Goal: Task Accomplishment & Management: Manage account settings

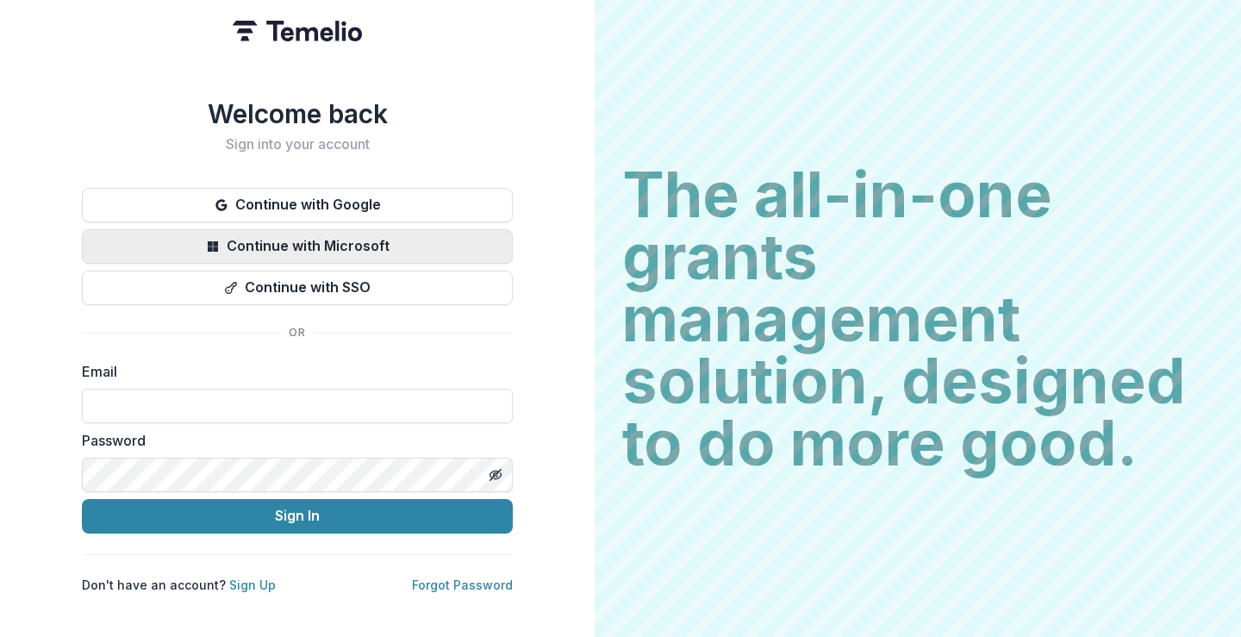
click at [393, 241] on button "Continue with Microsoft" at bounding box center [297, 246] width 431 height 34
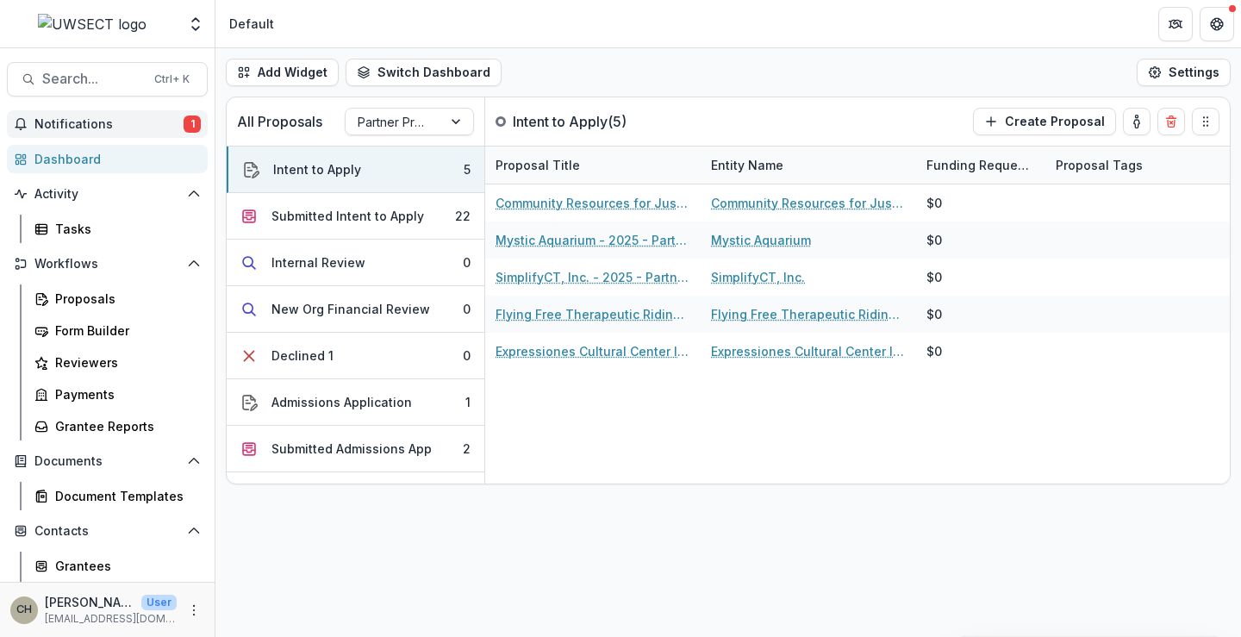
click at [86, 118] on span "Notifications" at bounding box center [108, 124] width 149 height 15
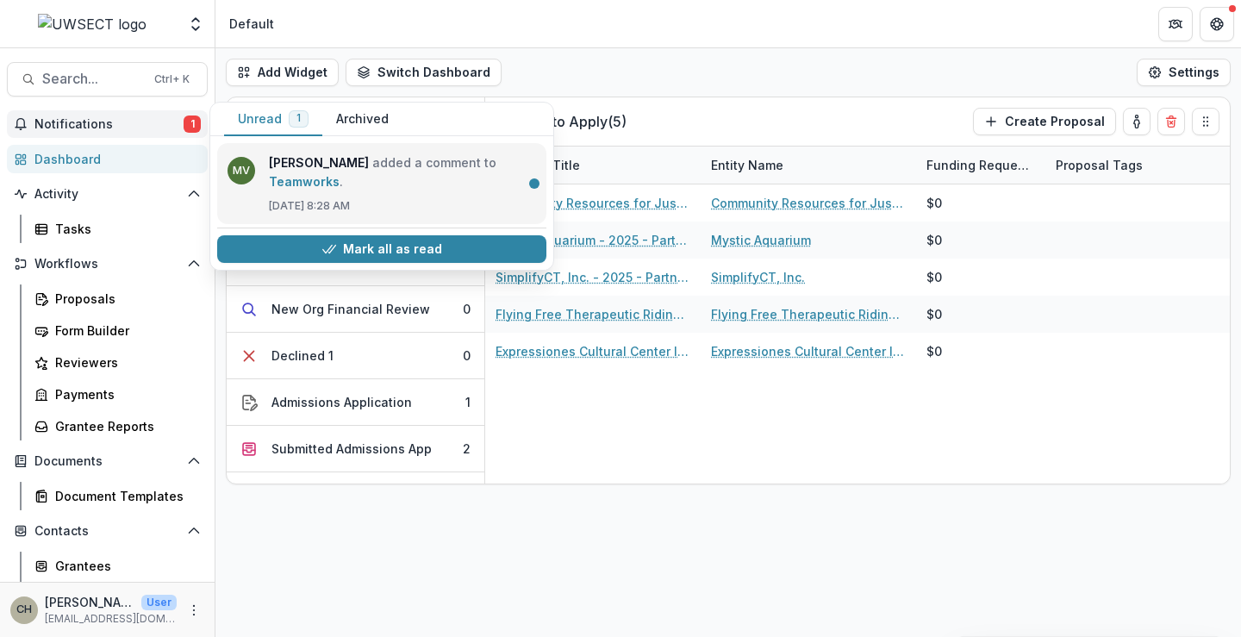
click at [307, 174] on link "Teamworks" at bounding box center [304, 181] width 71 height 15
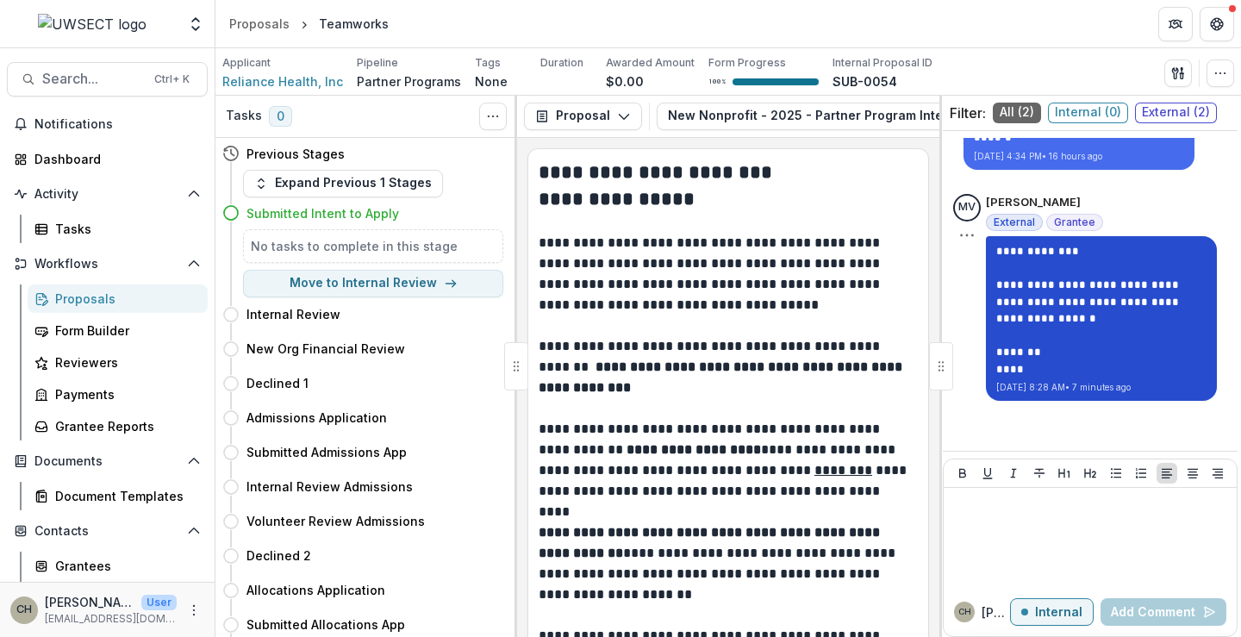
scroll to position [208, 0]
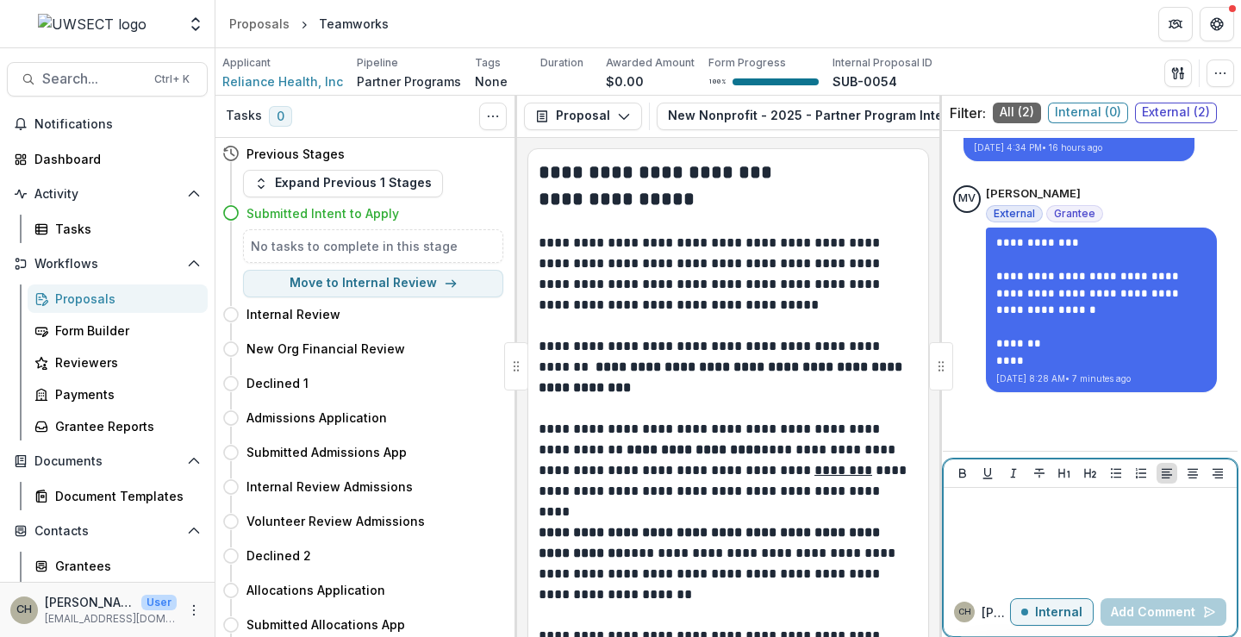
click at [1022, 522] on div at bounding box center [1090, 538] width 279 height 86
click at [992, 511] on p "*" at bounding box center [1090, 504] width 279 height 19
click at [1028, 607] on button "Internal" at bounding box center [1052, 612] width 84 height 28
click at [987, 523] on div at bounding box center [1090, 538] width 279 height 86
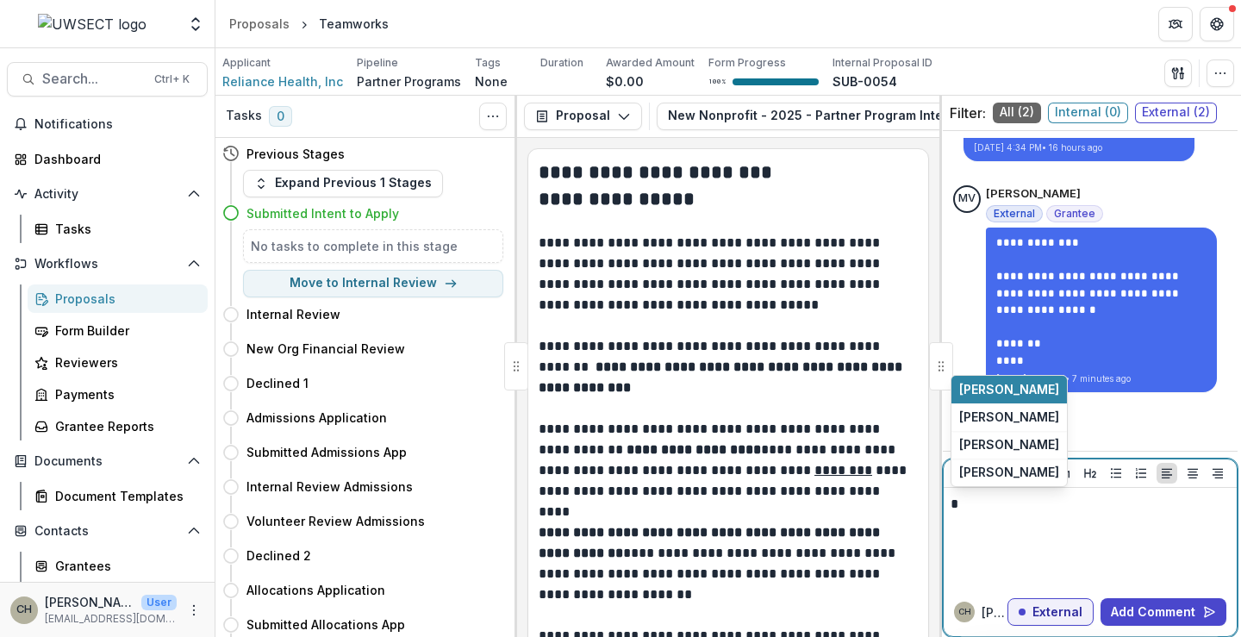
click at [1015, 516] on div "*" at bounding box center [1090, 538] width 279 height 86
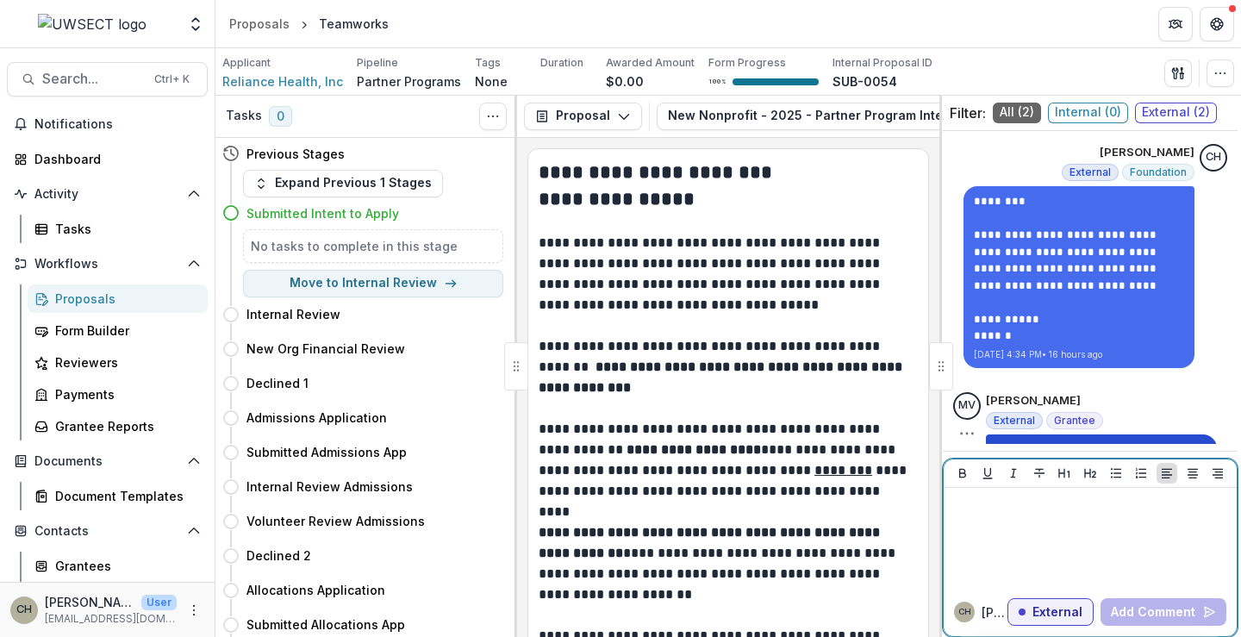
scroll to position [0, 0]
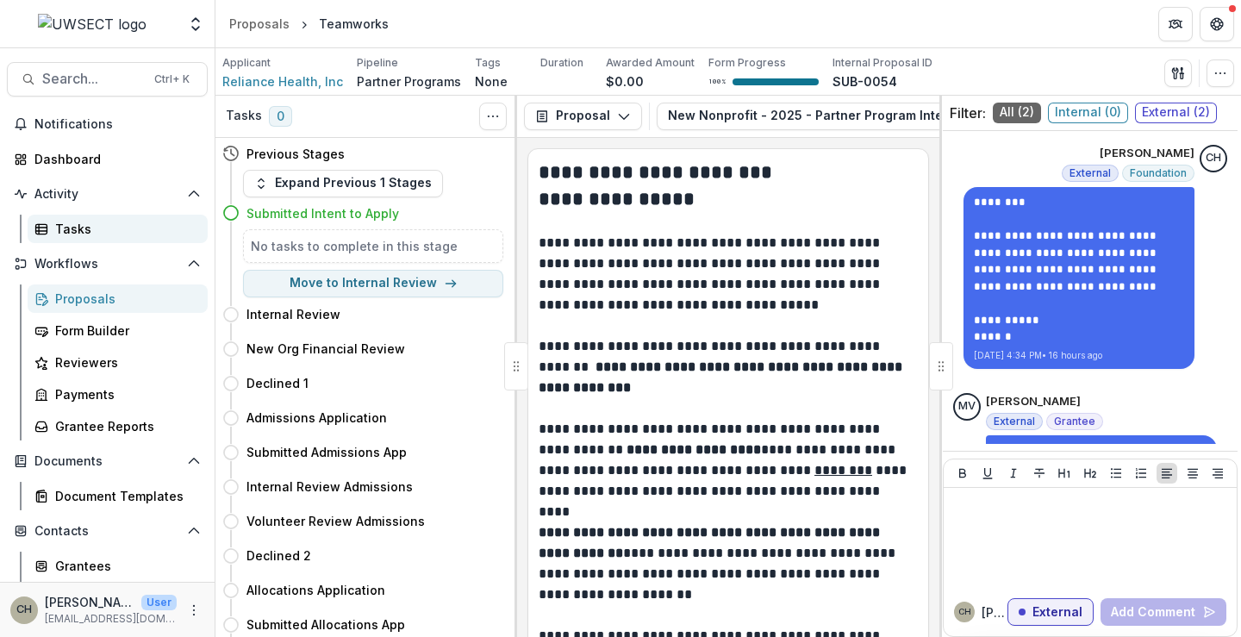
click at [81, 230] on div "Tasks" at bounding box center [124, 229] width 139 height 18
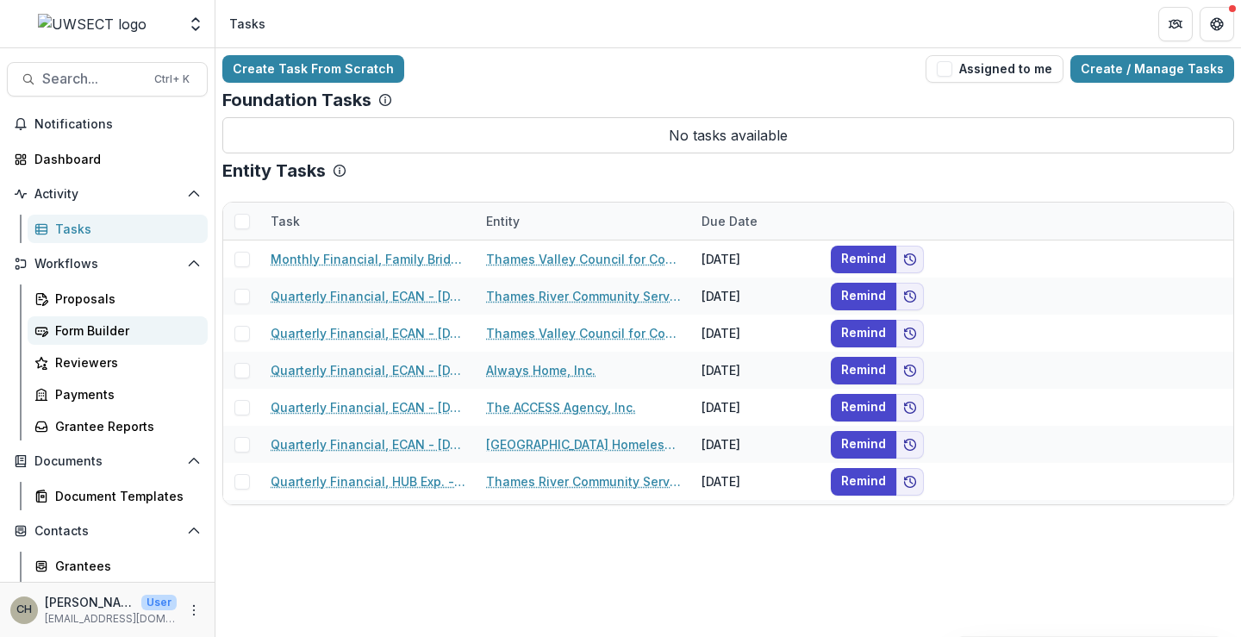
click at [87, 334] on div "Form Builder" at bounding box center [124, 331] width 139 height 18
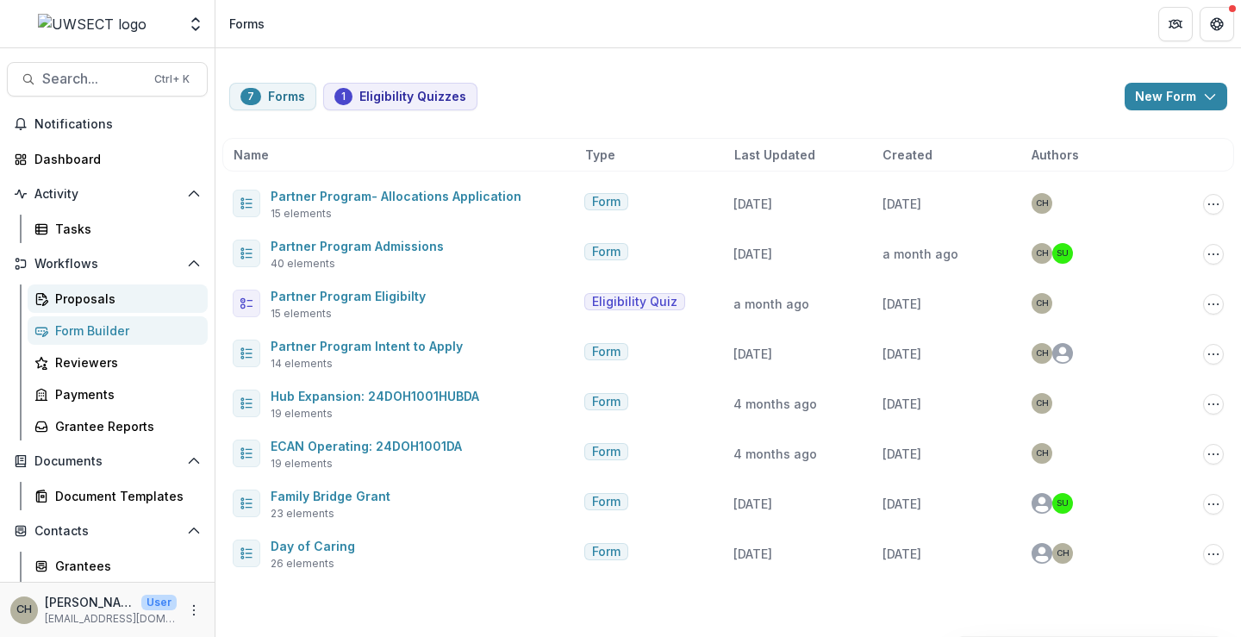
click at [102, 293] on div "Proposals" at bounding box center [124, 299] width 139 height 18
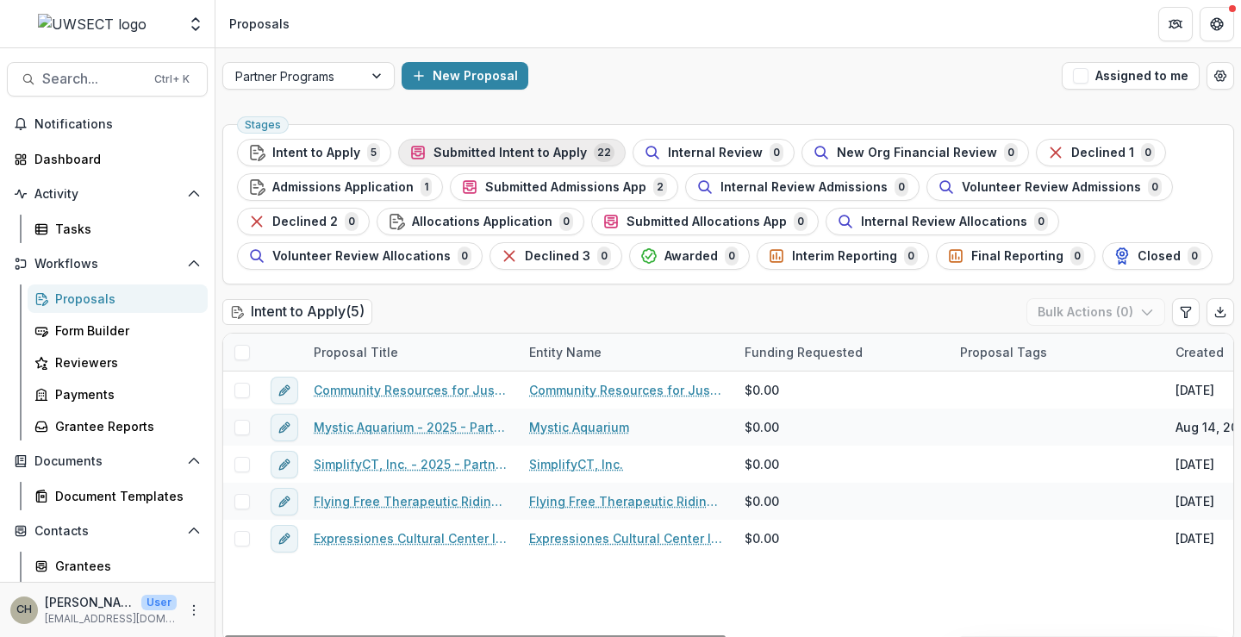
click at [477, 153] on span "Submitted Intent to Apply" at bounding box center [510, 153] width 153 height 15
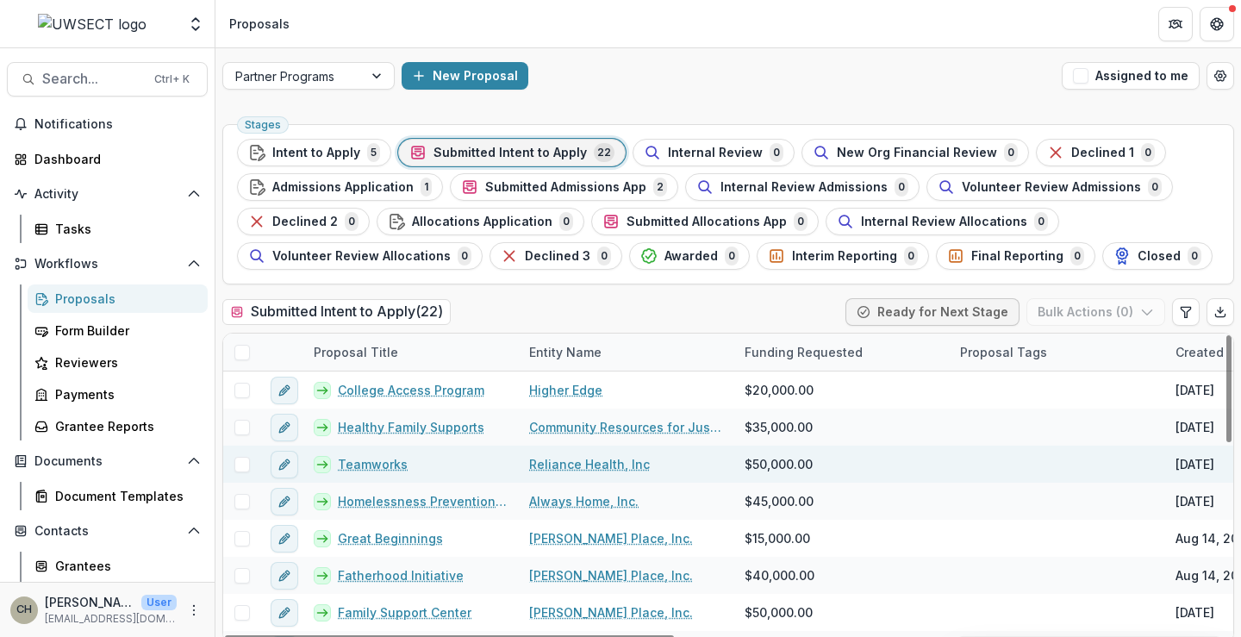
click at [366, 464] on link "Teamworks" at bounding box center [373, 464] width 70 height 18
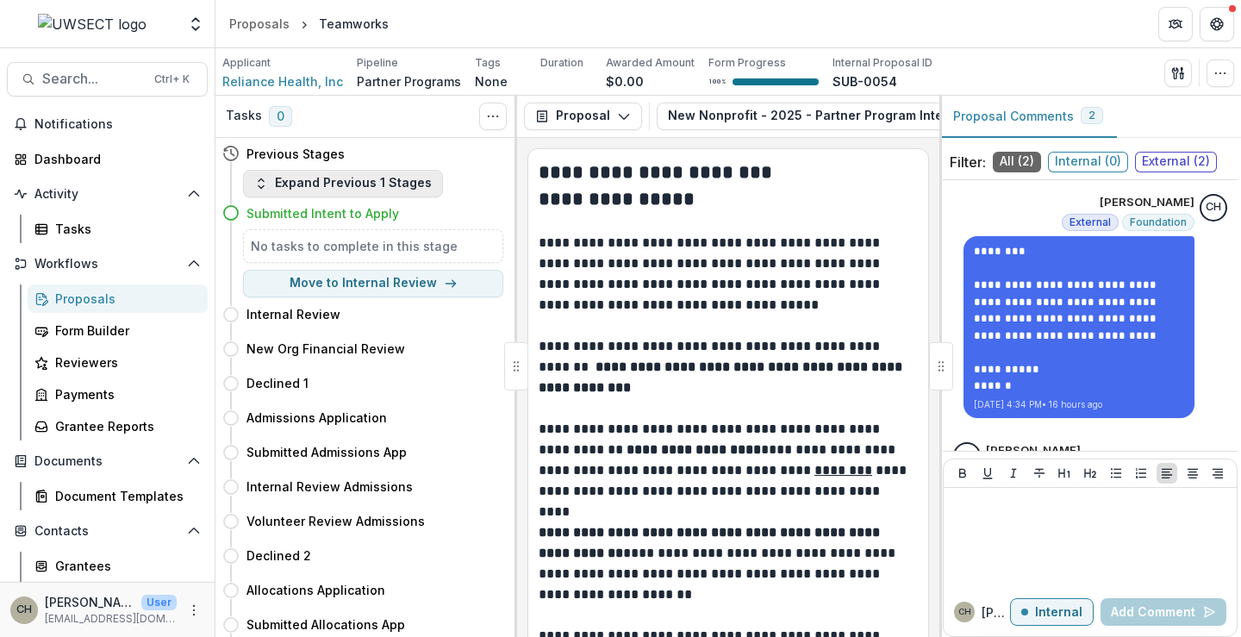
click at [354, 186] on button "Expand Previous 1 Stages" at bounding box center [343, 184] width 200 height 28
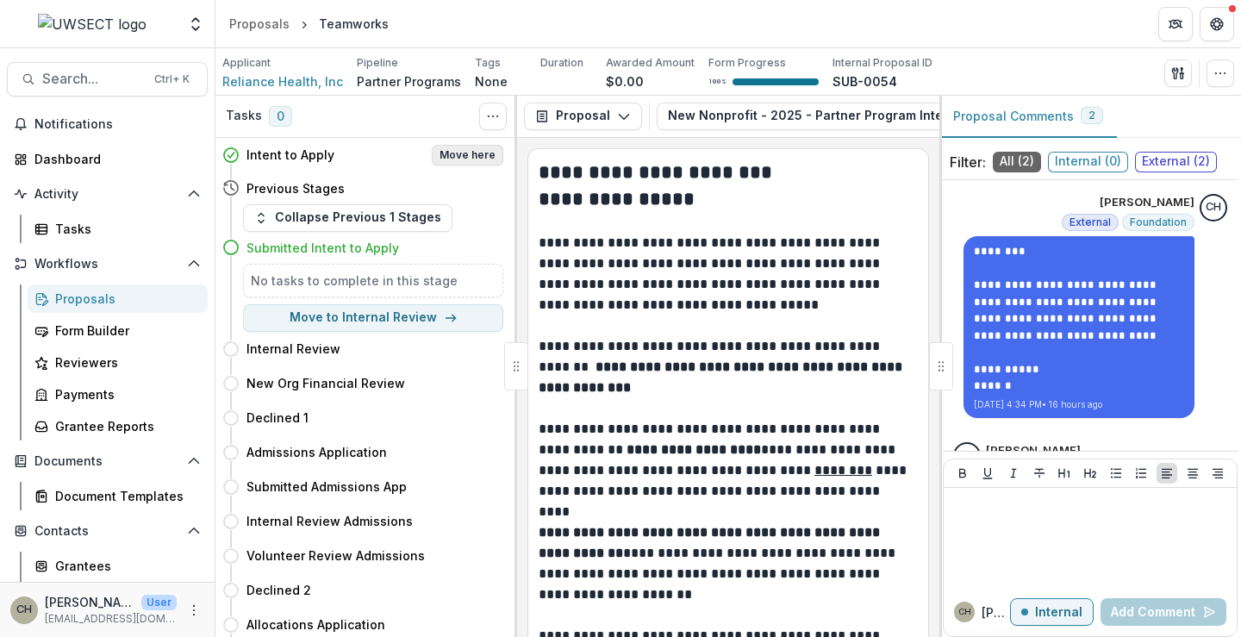
click at [458, 155] on button "Move here" at bounding box center [468, 155] width 72 height 21
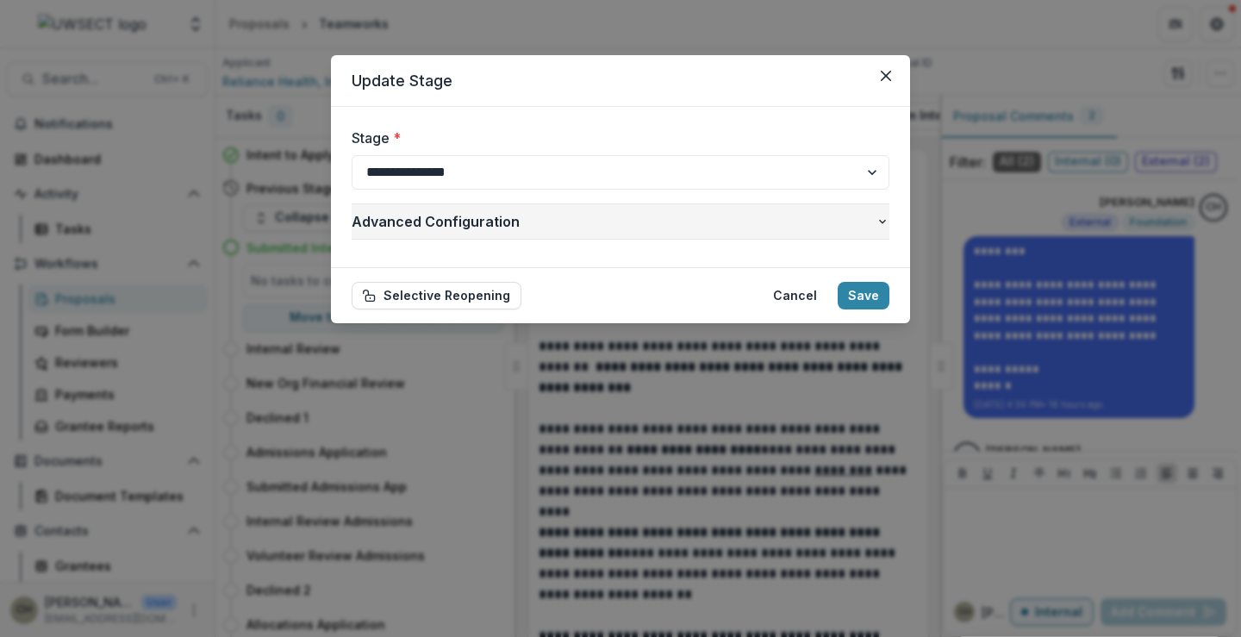
click at [595, 232] on button "Advanced Configuration" at bounding box center [621, 221] width 538 height 34
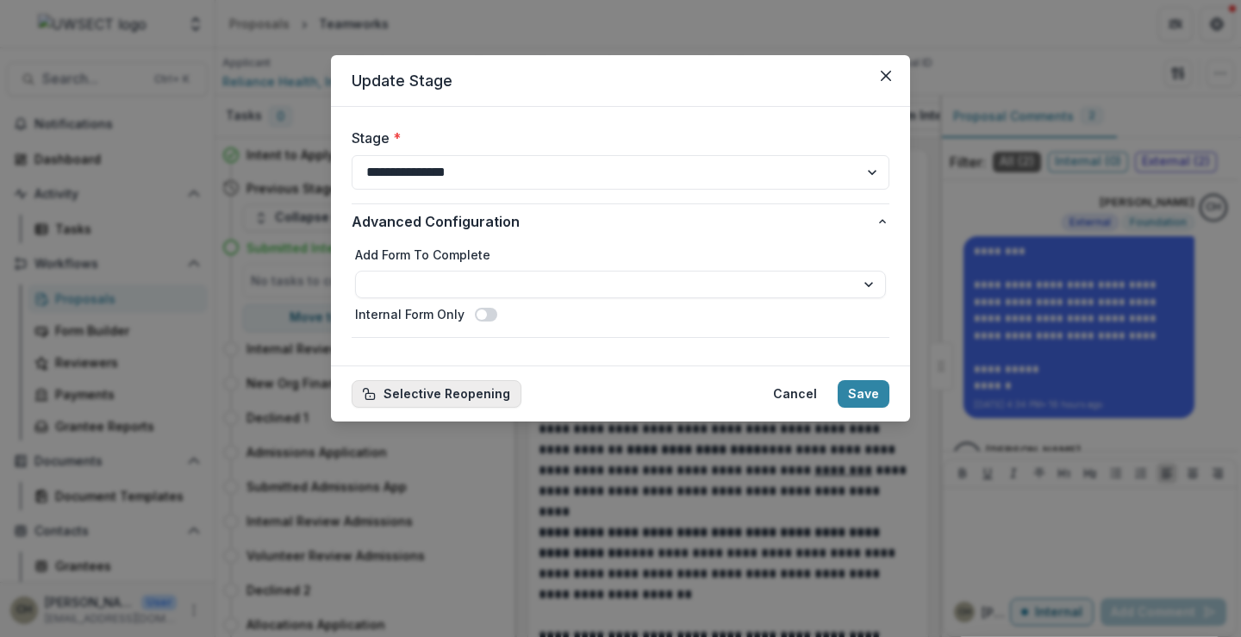
click at [463, 397] on button "Selective Reopening" at bounding box center [437, 394] width 170 height 28
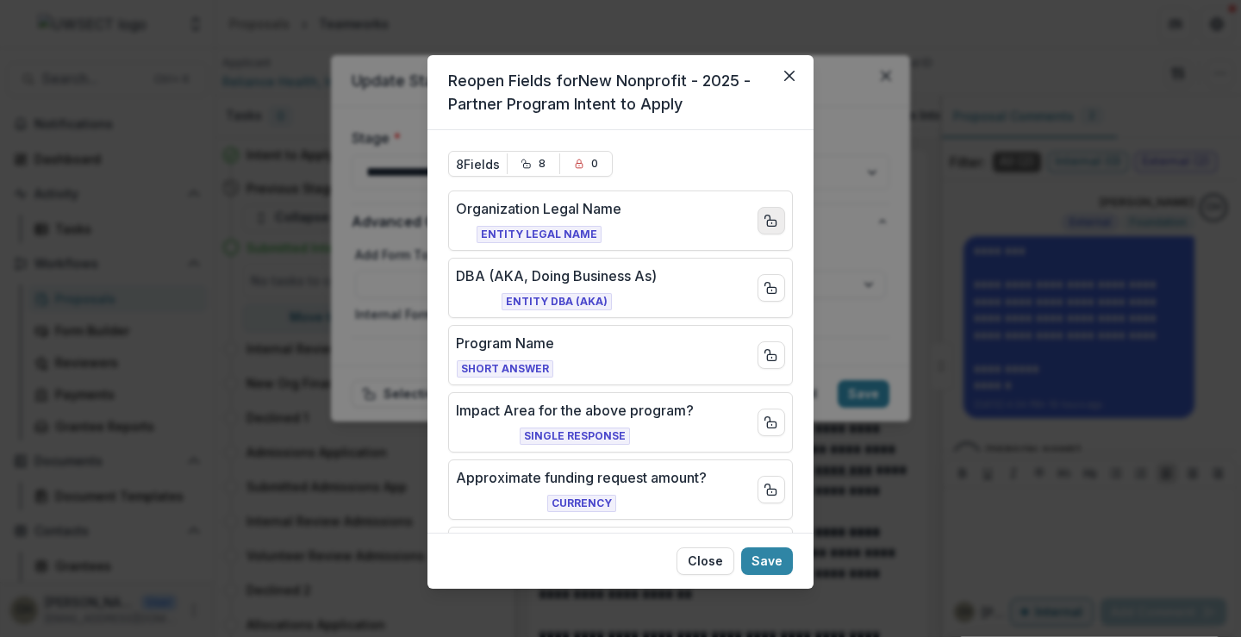
click at [767, 225] on rect "Close field" at bounding box center [771, 223] width 9 height 6
click at [766, 291] on icon "Close field" at bounding box center [772, 288] width 14 height 14
click at [763, 363] on button "Close field" at bounding box center [772, 355] width 28 height 28
click at [762, 430] on button "Close field" at bounding box center [772, 423] width 28 height 28
drag, startPoint x: 762, startPoint y: 486, endPoint x: 681, endPoint y: 392, distance: 124.1
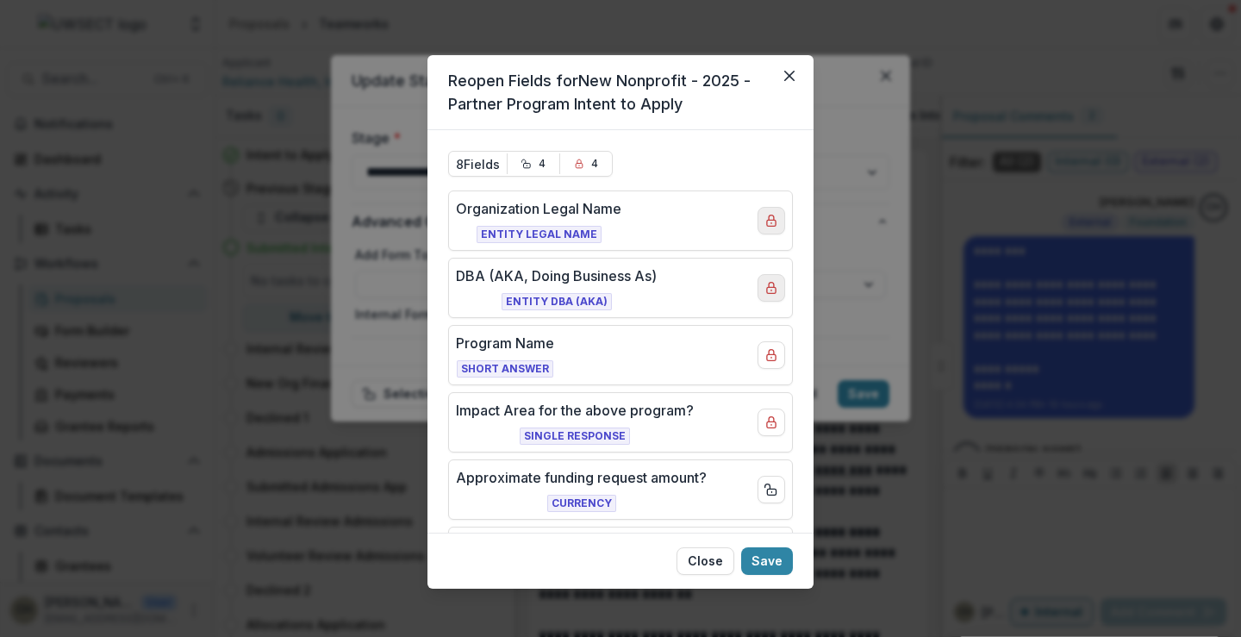
click at [760, 482] on button "Close field" at bounding box center [772, 490] width 28 height 28
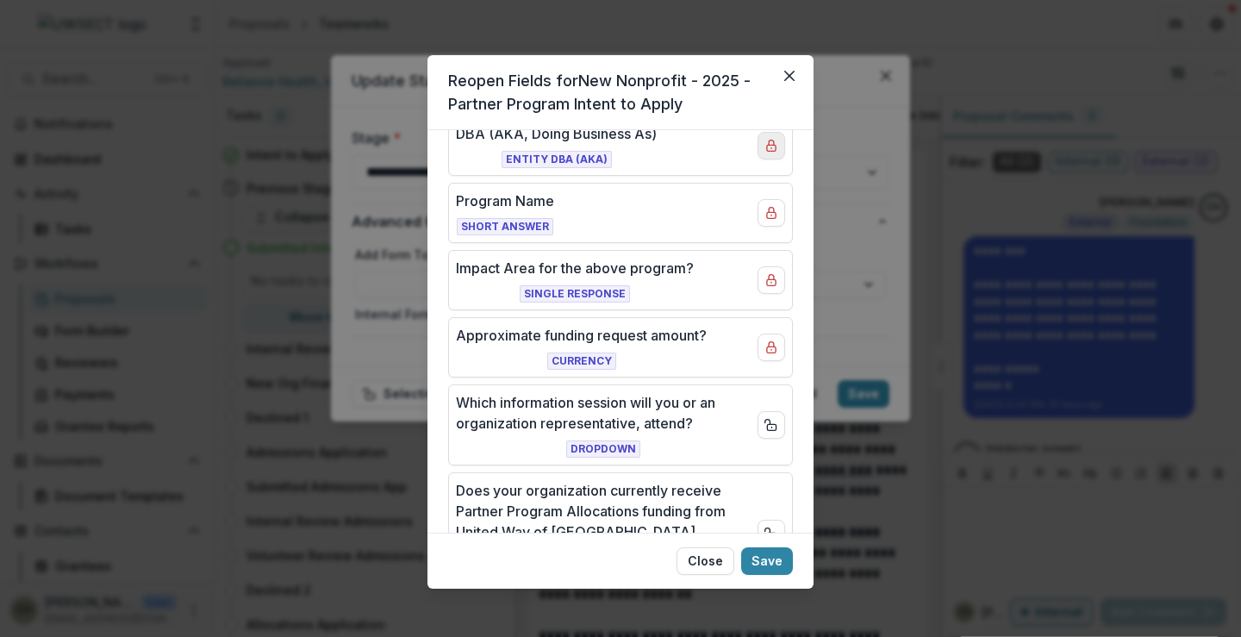
scroll to position [172, 0]
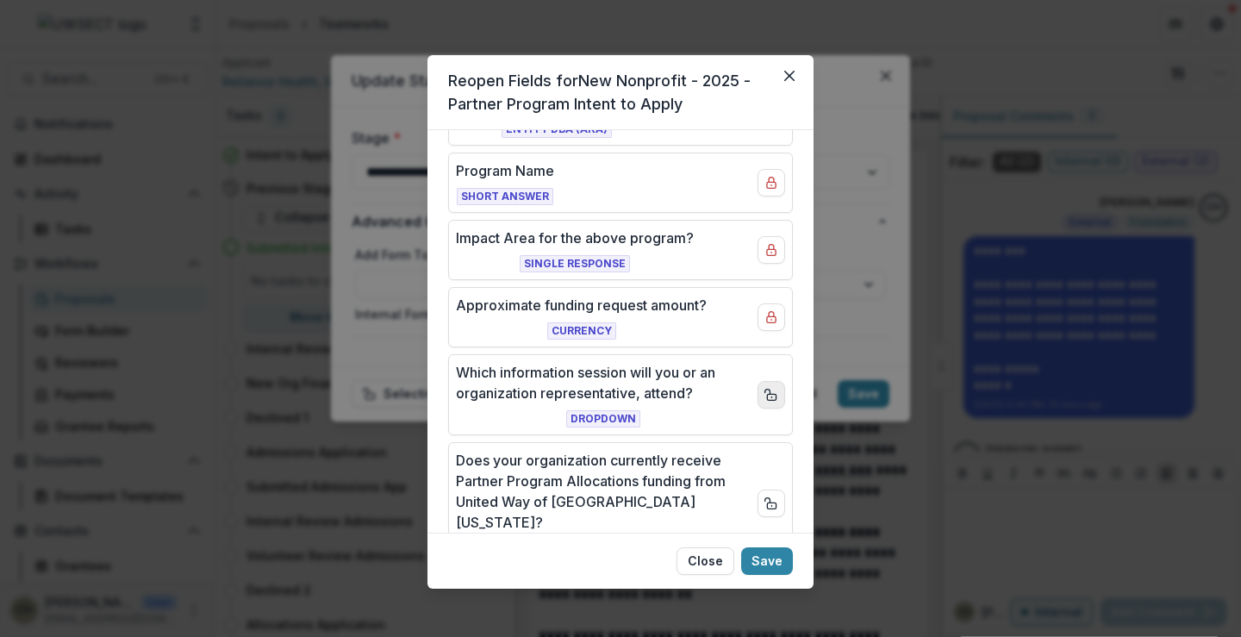
click at [765, 401] on icon "Close field" at bounding box center [772, 395] width 14 height 14
click at [766, 490] on button "Close field" at bounding box center [772, 504] width 28 height 28
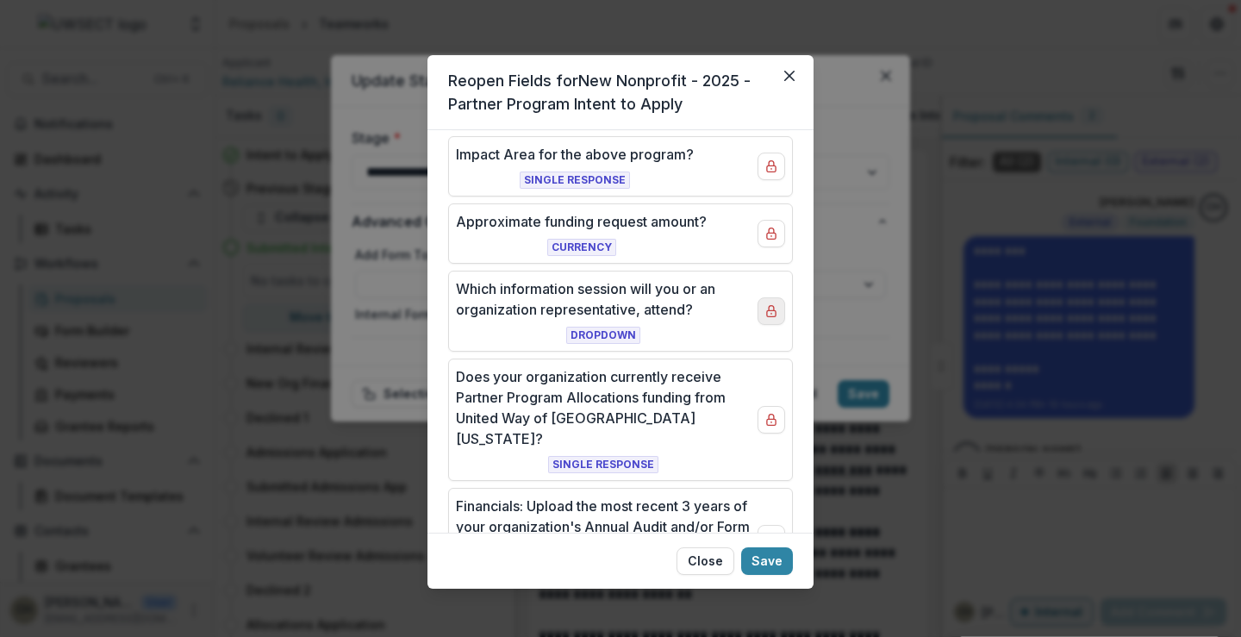
scroll to position [313, 0]
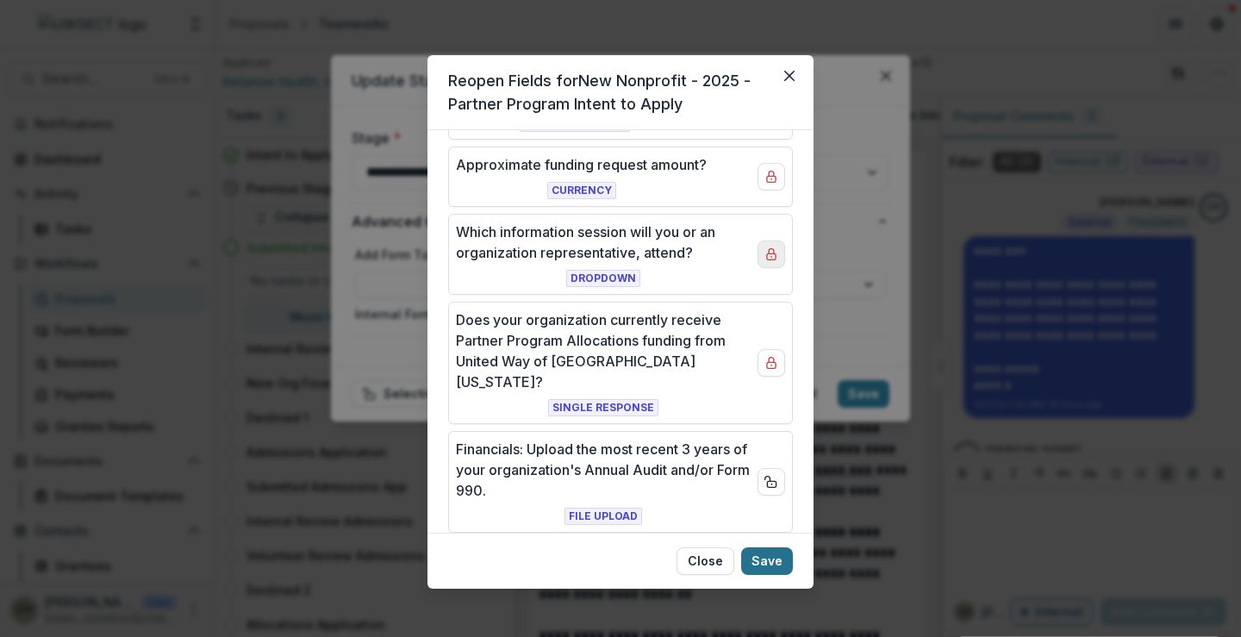
click at [763, 563] on button "Save" at bounding box center [767, 561] width 52 height 28
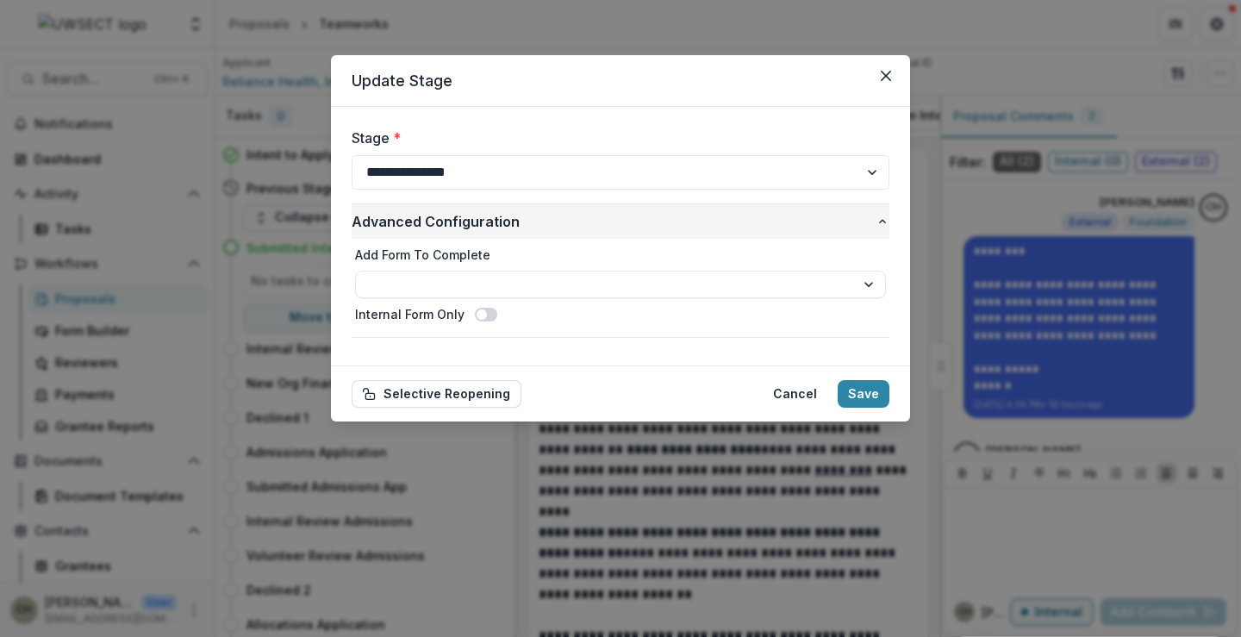
click at [564, 227] on span "Advanced Configuration" at bounding box center [614, 221] width 524 height 21
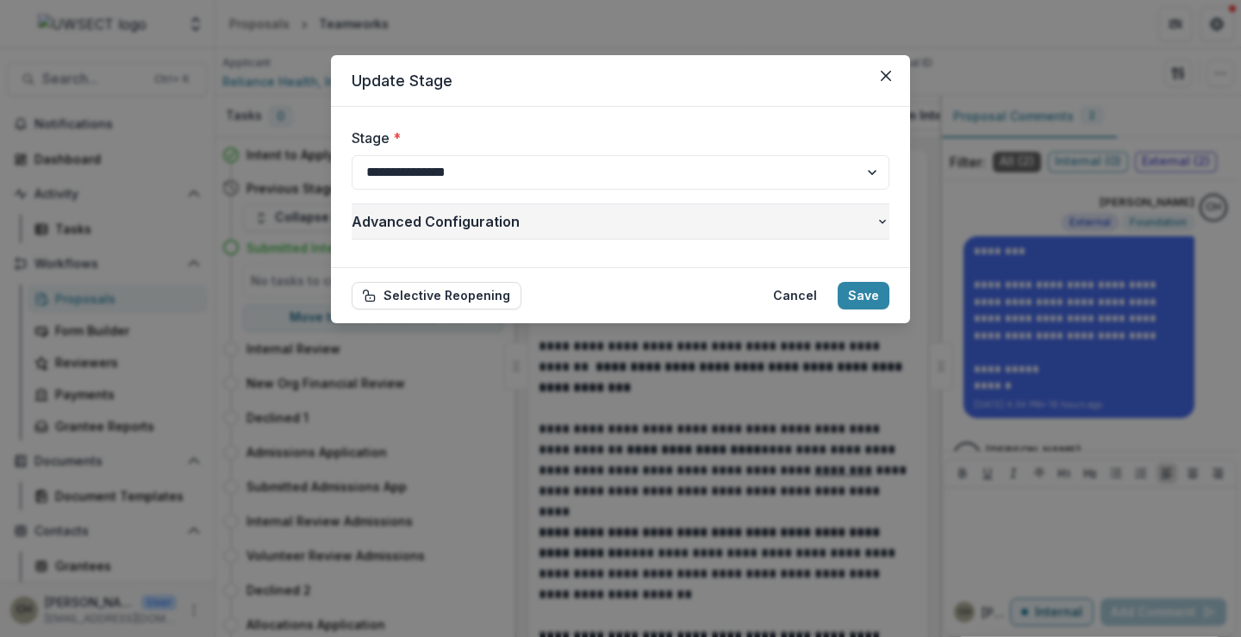
click at [564, 227] on span "Advanced Configuration" at bounding box center [614, 221] width 524 height 21
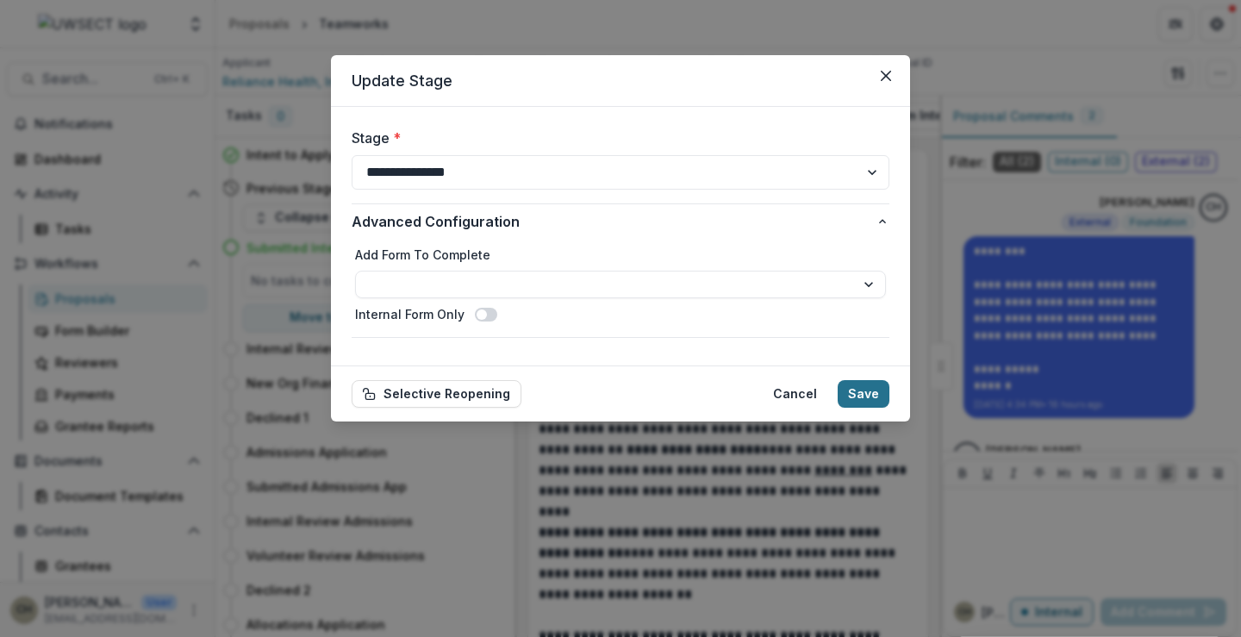
click at [871, 391] on button "Save" at bounding box center [864, 394] width 52 height 28
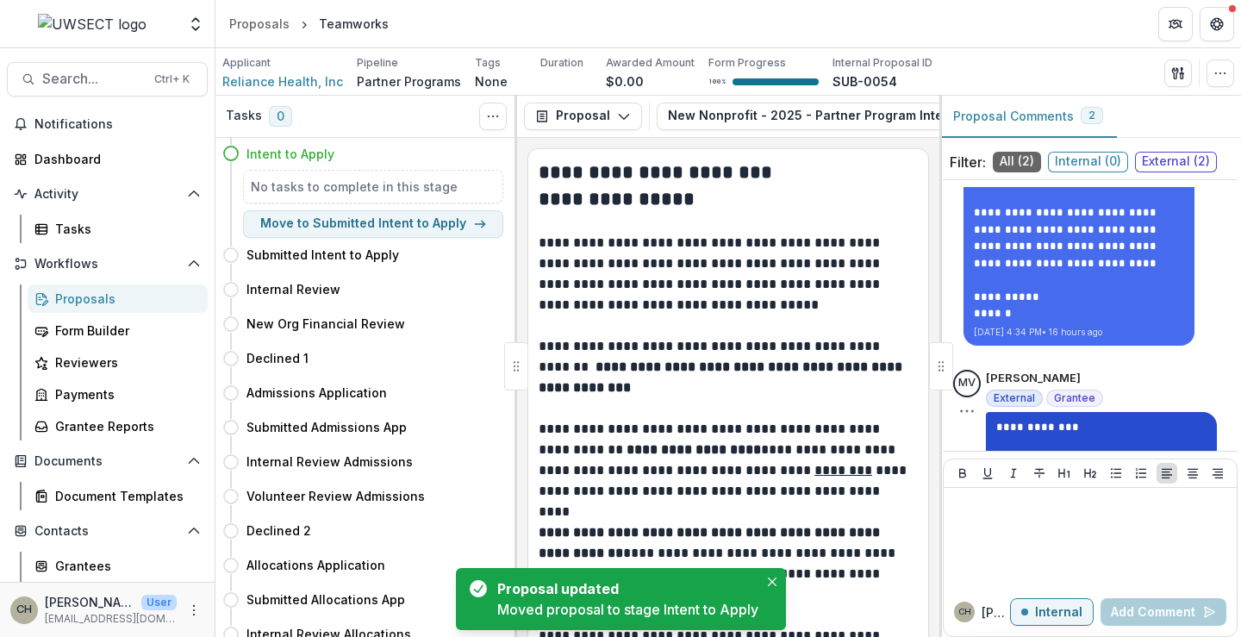
scroll to position [208, 0]
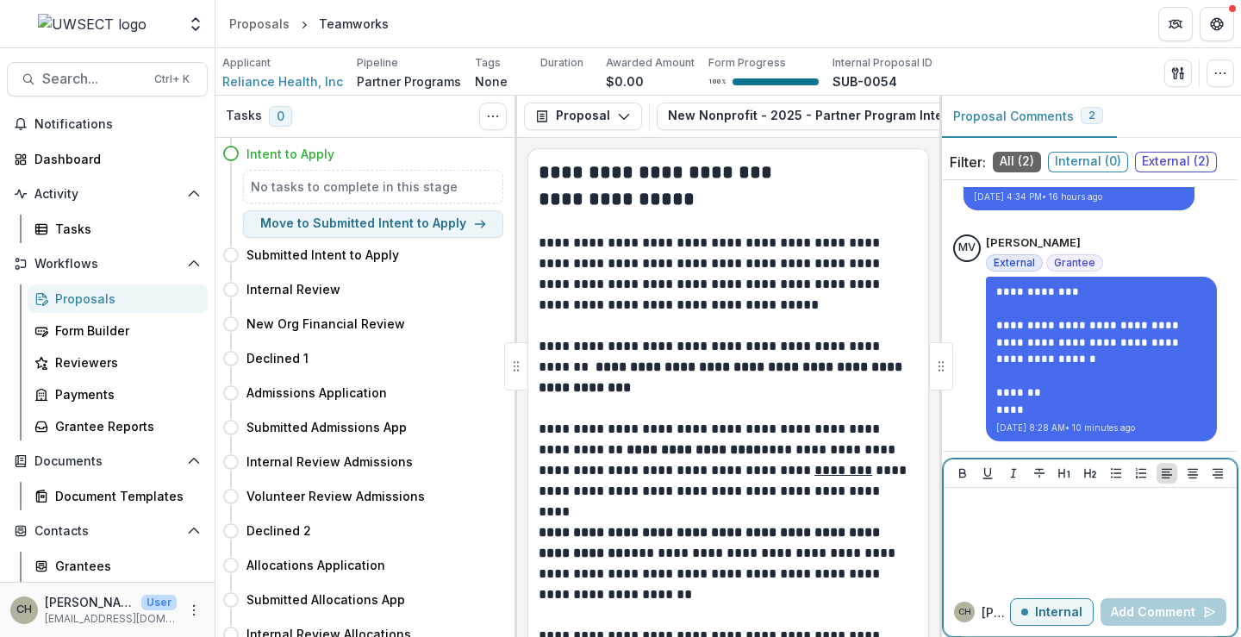
click at [1080, 536] on div at bounding box center [1090, 538] width 279 height 86
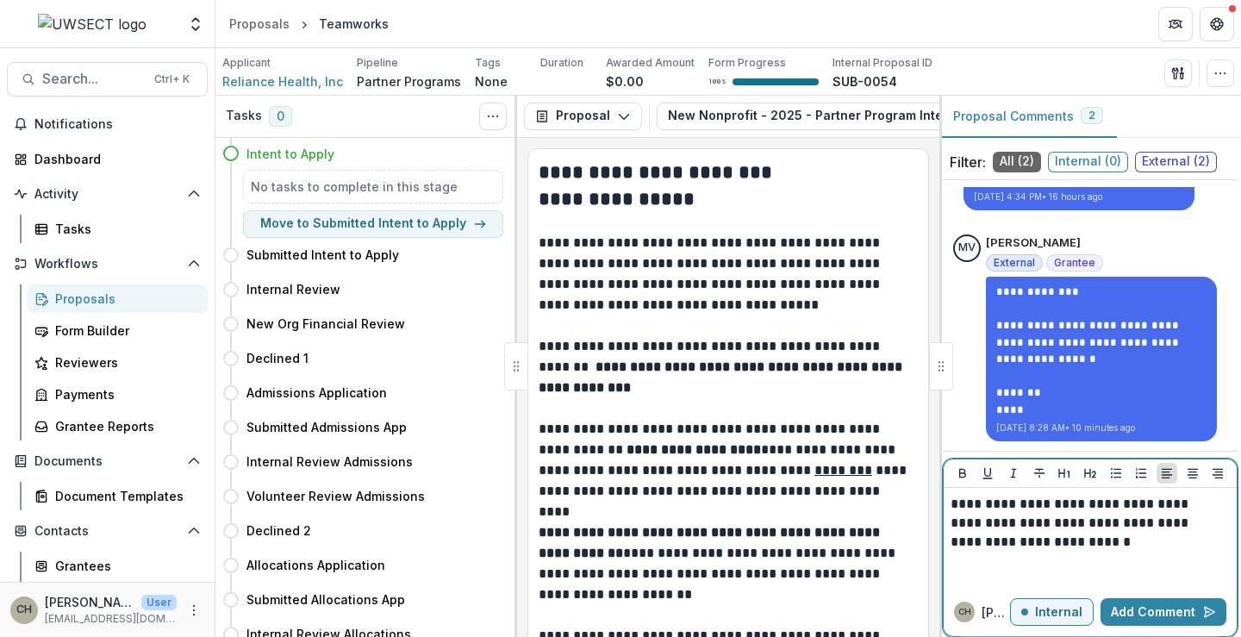
click at [1001, 500] on p "**********" at bounding box center [1088, 523] width 274 height 57
click at [1066, 606] on p "Internal" at bounding box center [1058, 612] width 47 height 15
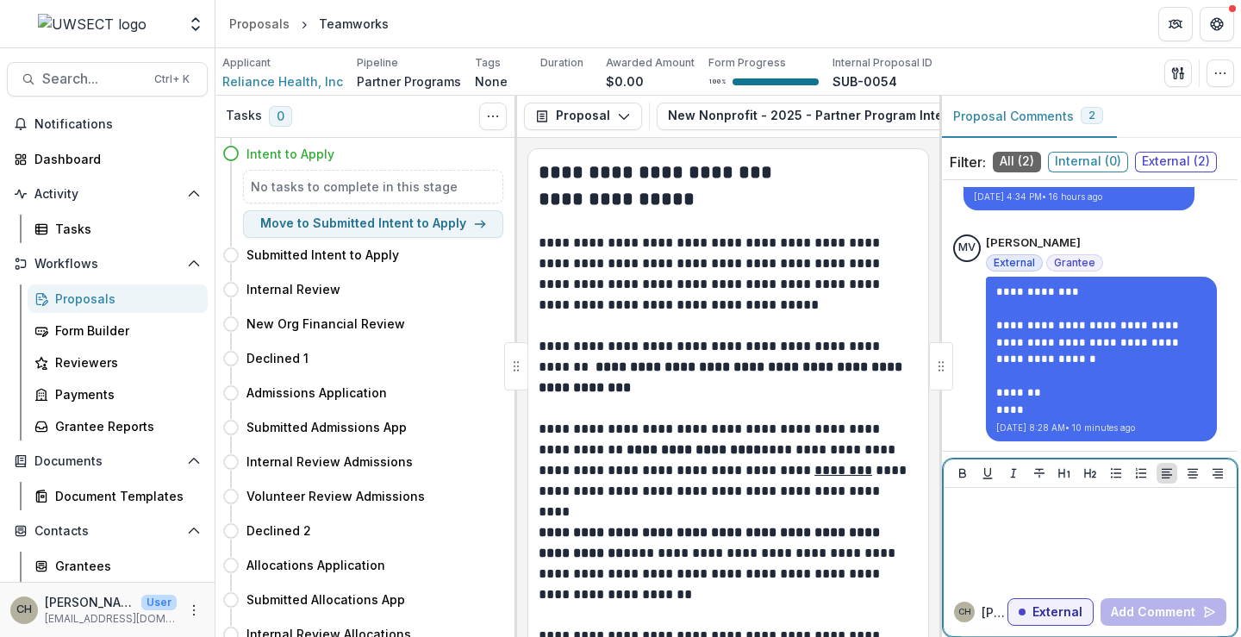
click at [1082, 529] on div at bounding box center [1090, 538] width 279 height 86
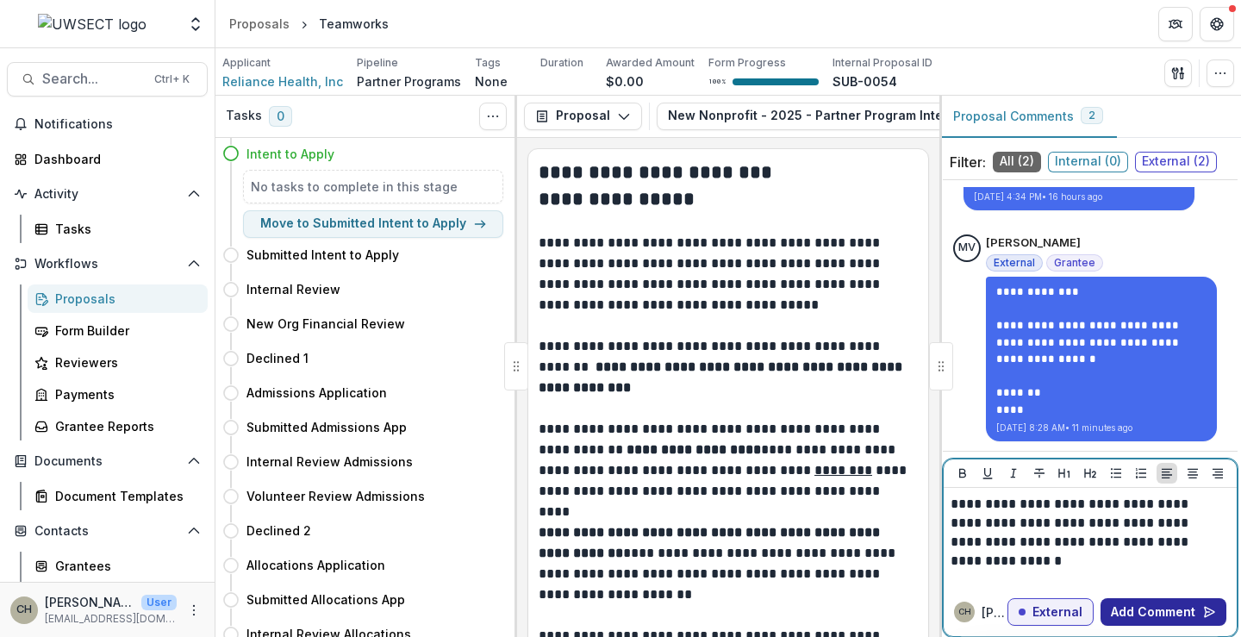
click at [1152, 605] on button "Add Comment" at bounding box center [1164, 612] width 126 height 28
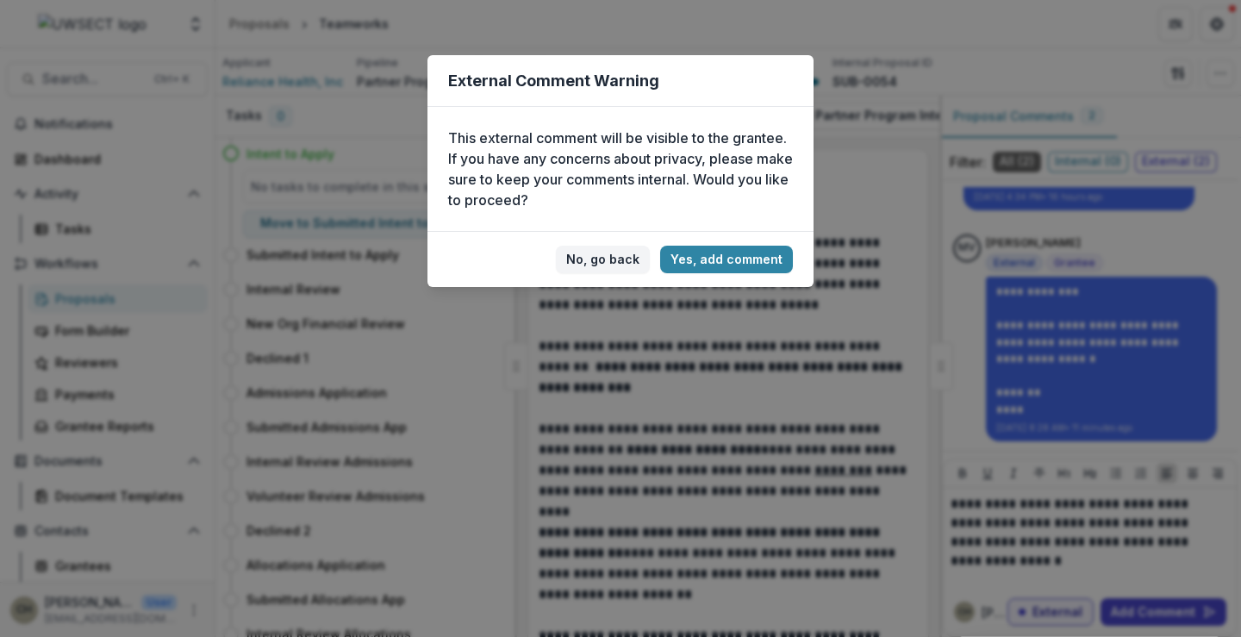
click at [1128, 554] on div "External Comment Warning This external comment will be visible to the grantee. …" at bounding box center [620, 318] width 1241 height 637
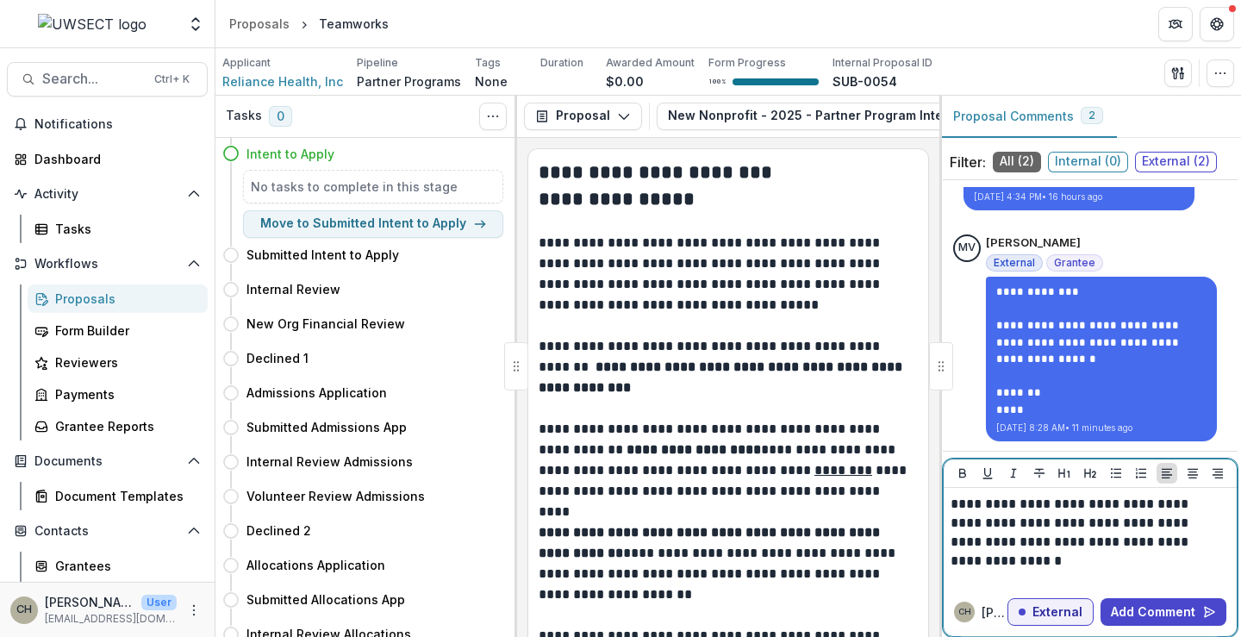
click at [1220, 542] on p "**********" at bounding box center [1088, 523] width 274 height 57
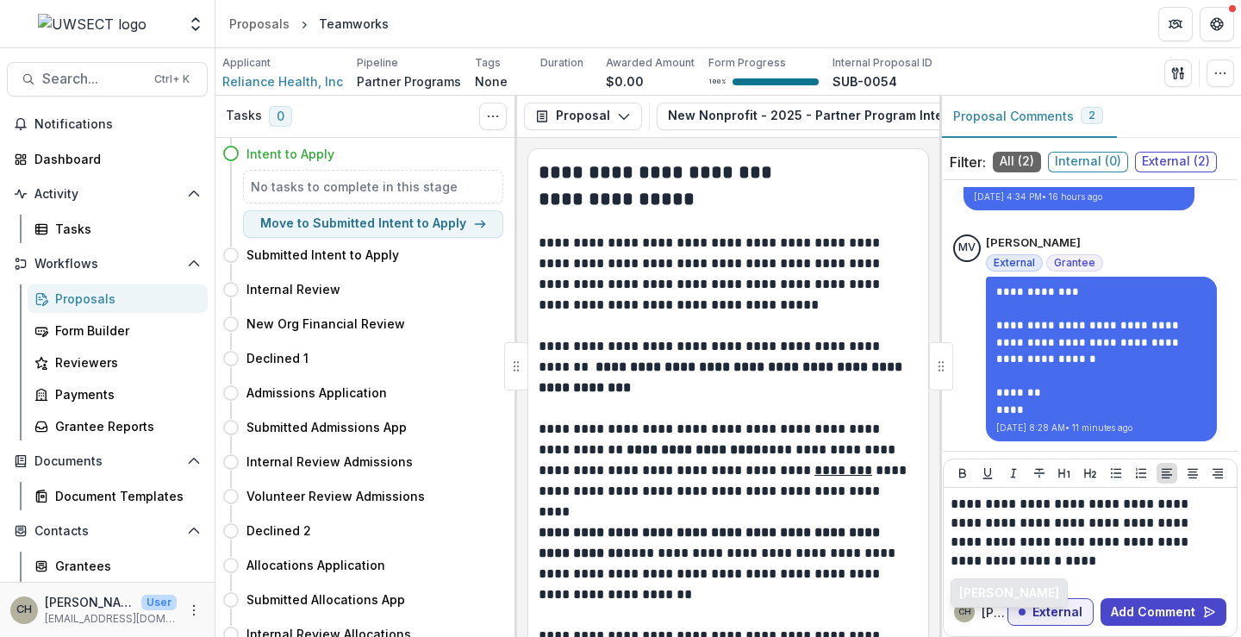
click at [1045, 589] on button "[PERSON_NAME]" at bounding box center [1010, 593] width 116 height 28
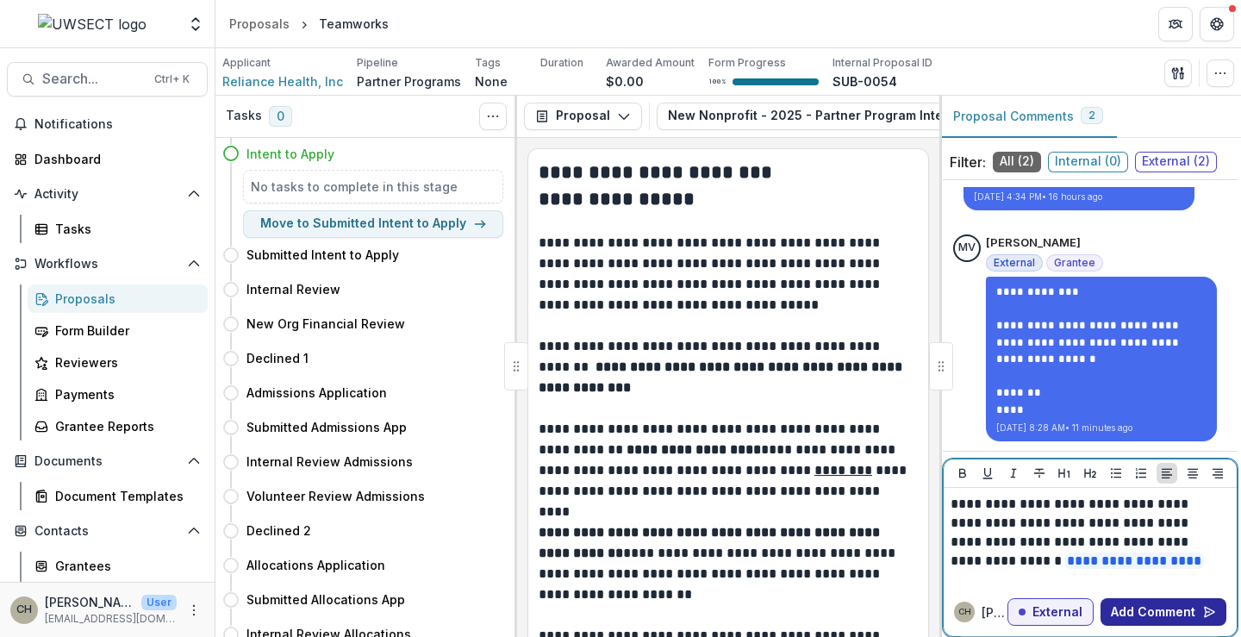
click at [1203, 613] on icon "button" at bounding box center [1210, 612] width 14 height 14
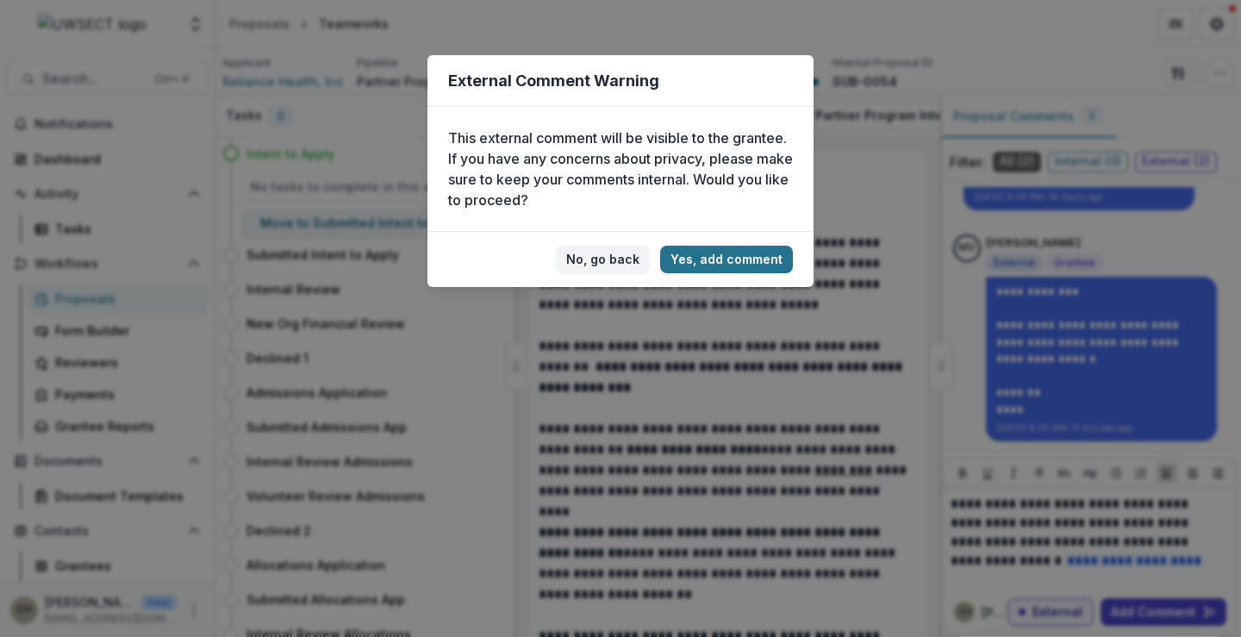
click at [761, 256] on button "Yes, add comment" at bounding box center [726, 260] width 133 height 28
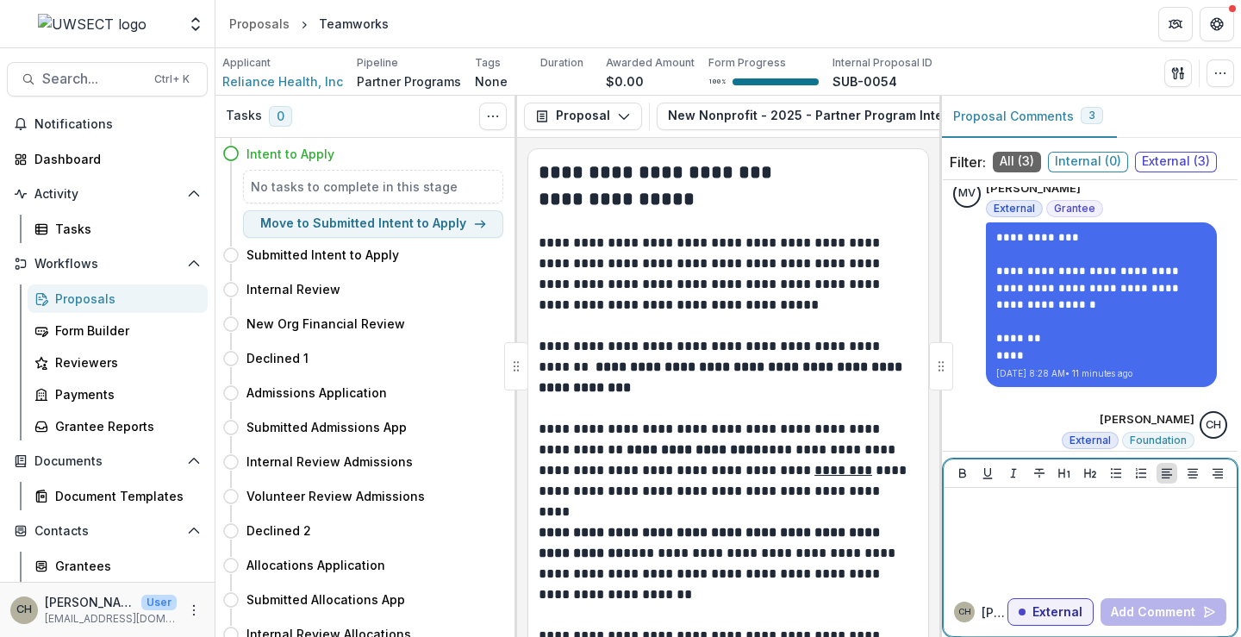
scroll to position [372, 0]
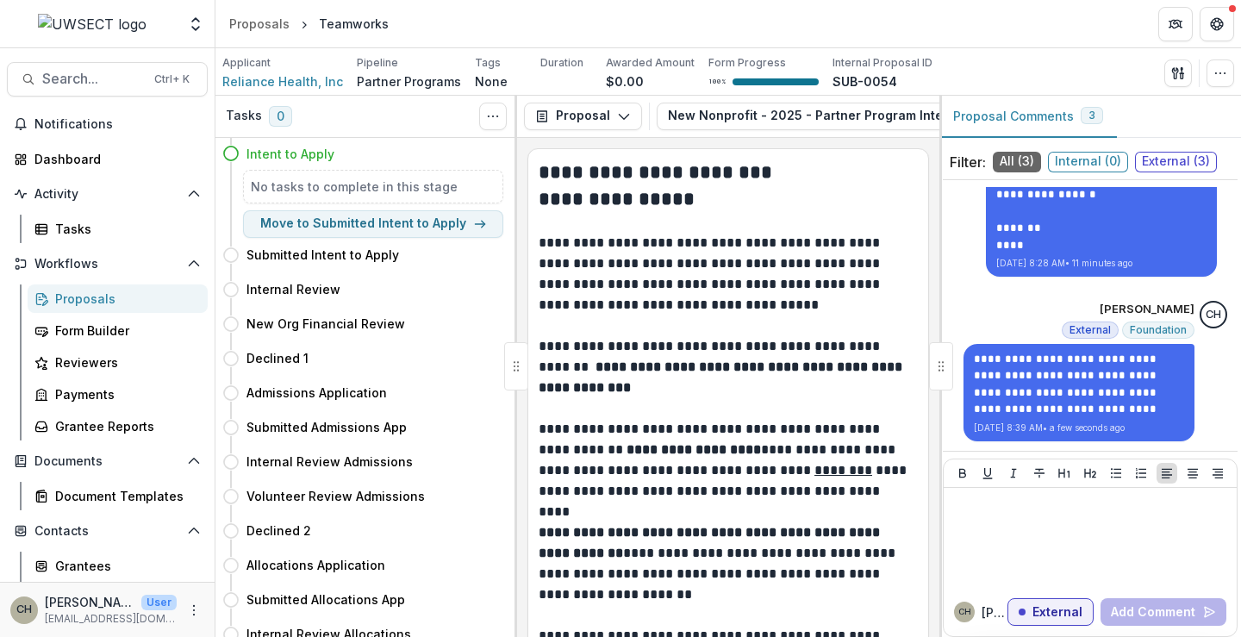
click at [70, 302] on div "Proposals" at bounding box center [124, 299] width 139 height 18
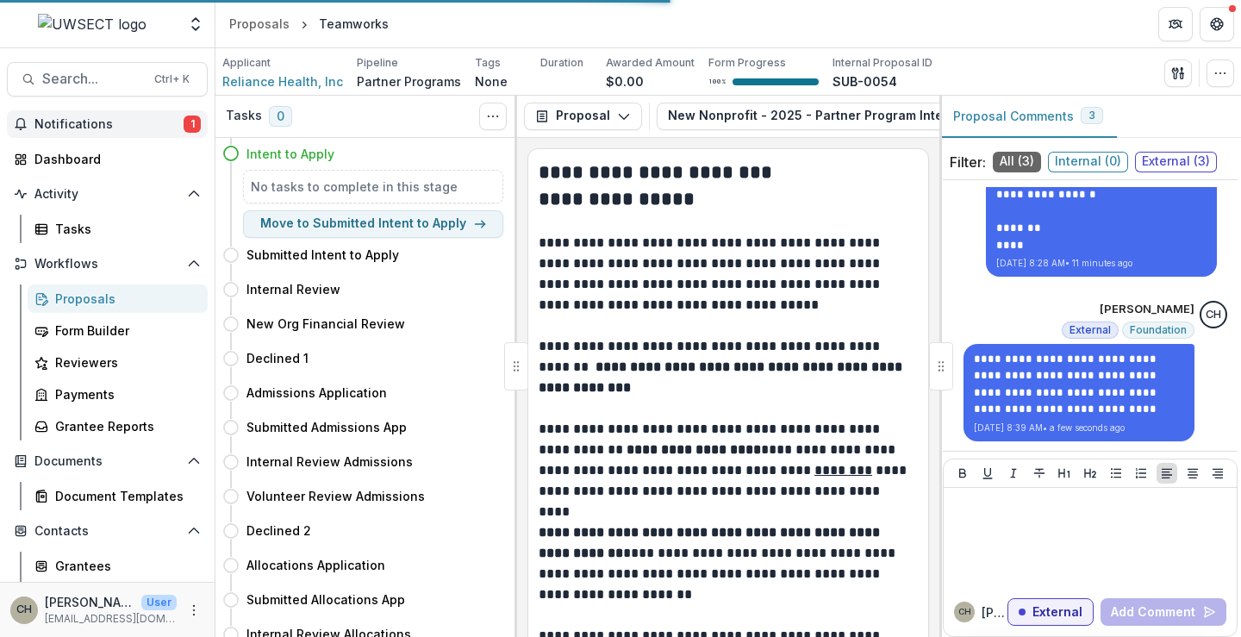
click at [99, 127] on span "Notifications" at bounding box center [108, 124] width 149 height 15
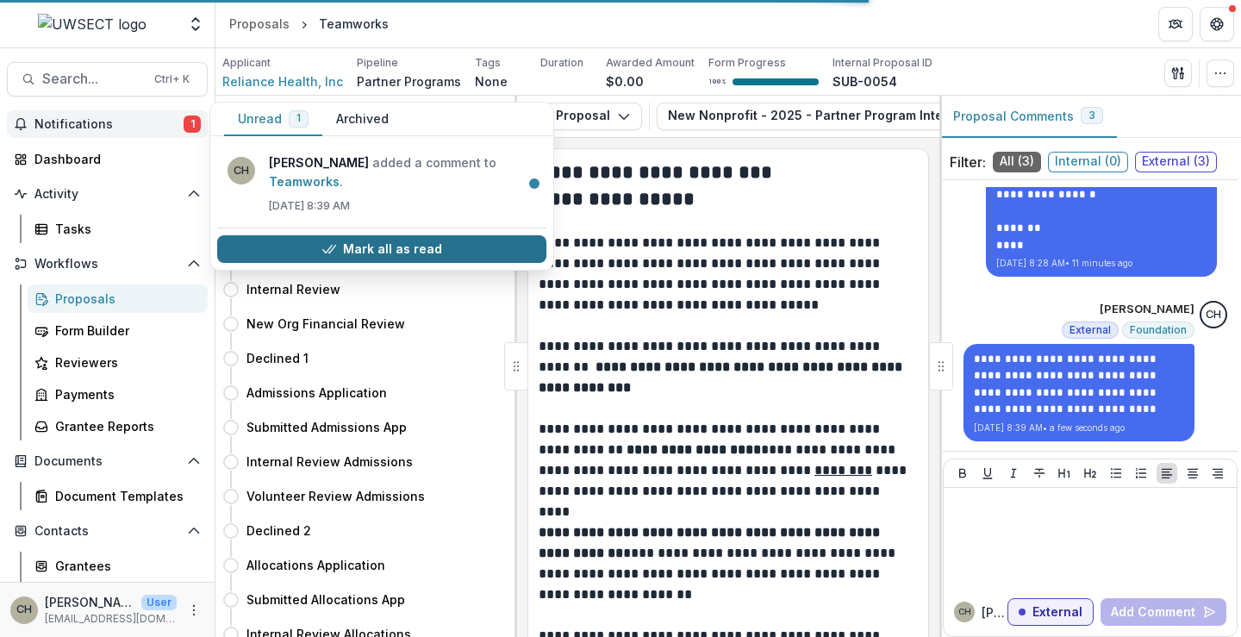
click at [391, 235] on button "Mark all as read" at bounding box center [381, 249] width 329 height 28
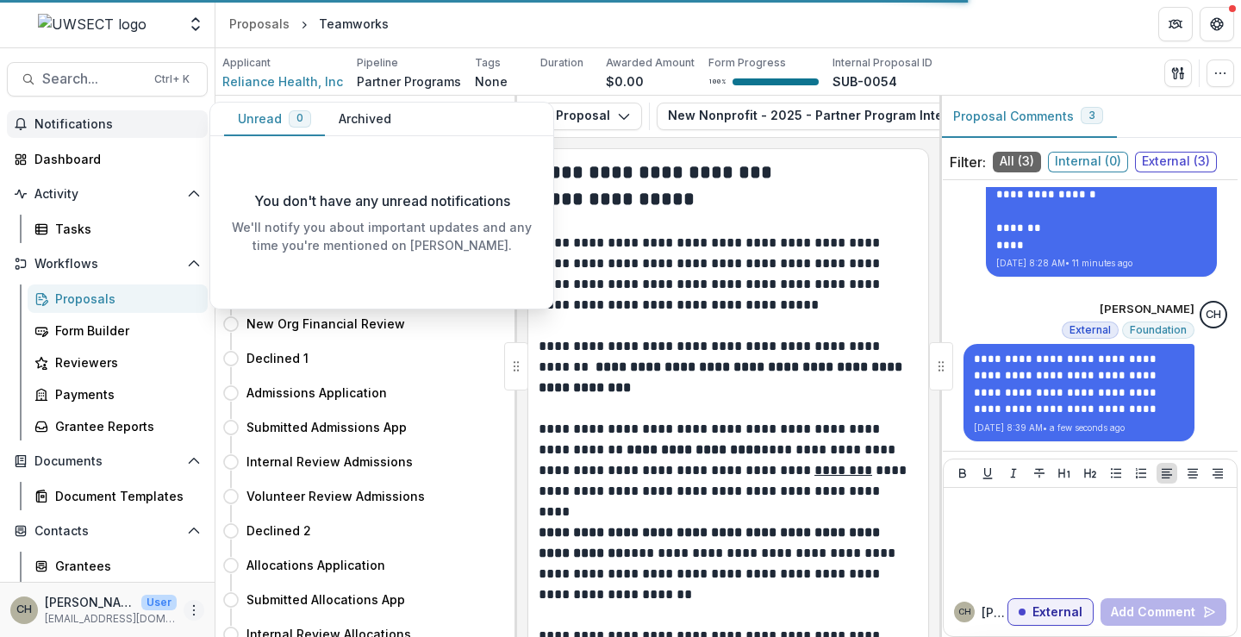
click at [194, 610] on circle "More" at bounding box center [194, 609] width 1 height 1
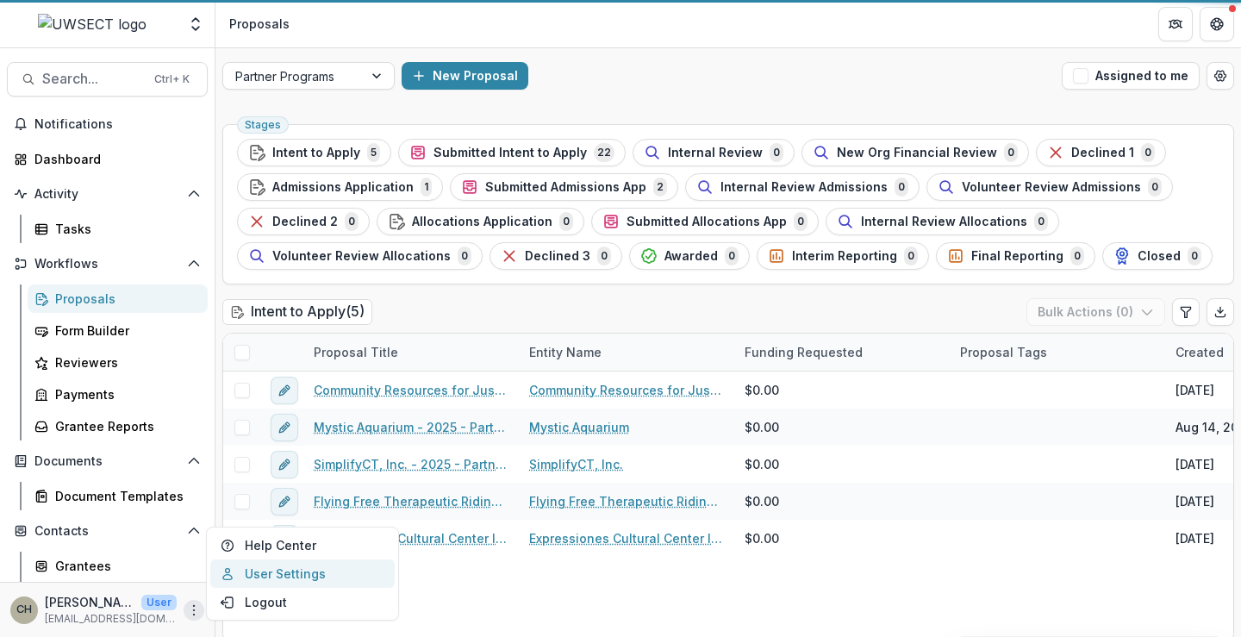
click at [266, 572] on link "User Settings" at bounding box center [302, 573] width 184 height 28
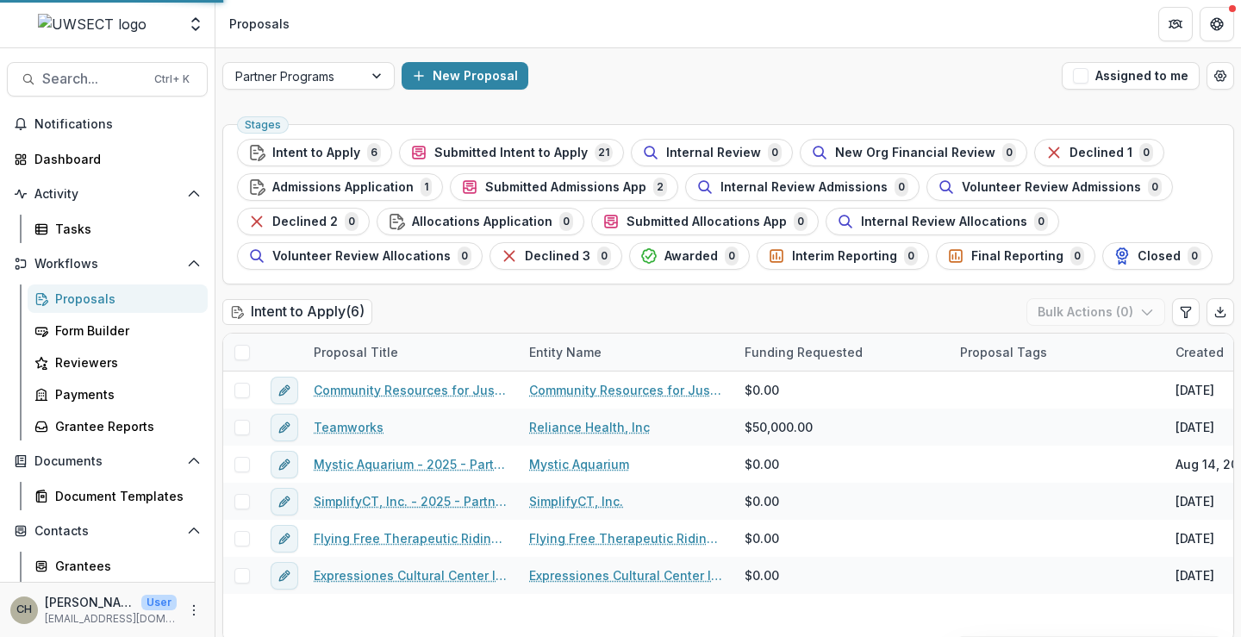
select select "****"
select select "********"
select select "**********"
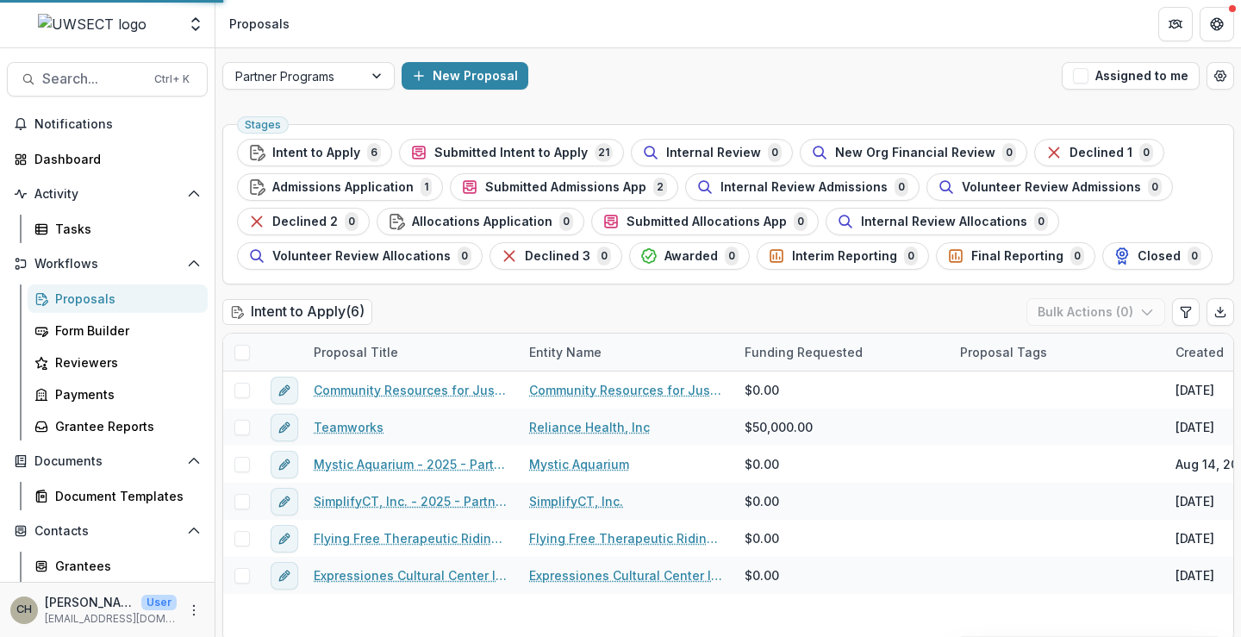
select select "****"
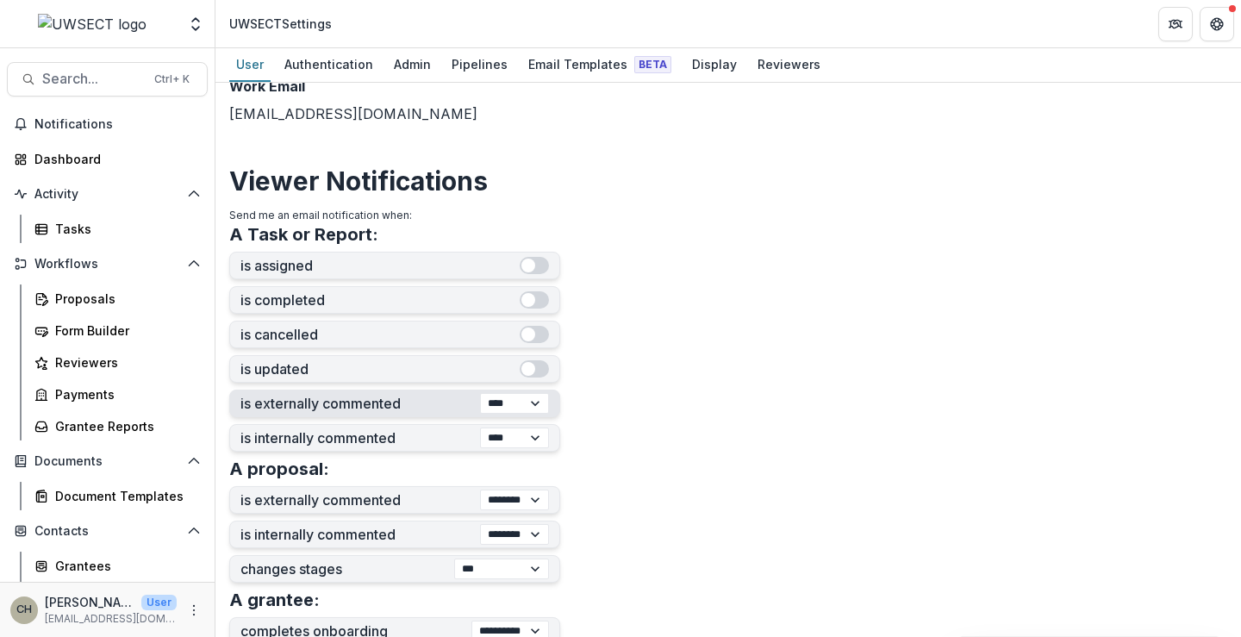
scroll to position [345, 0]
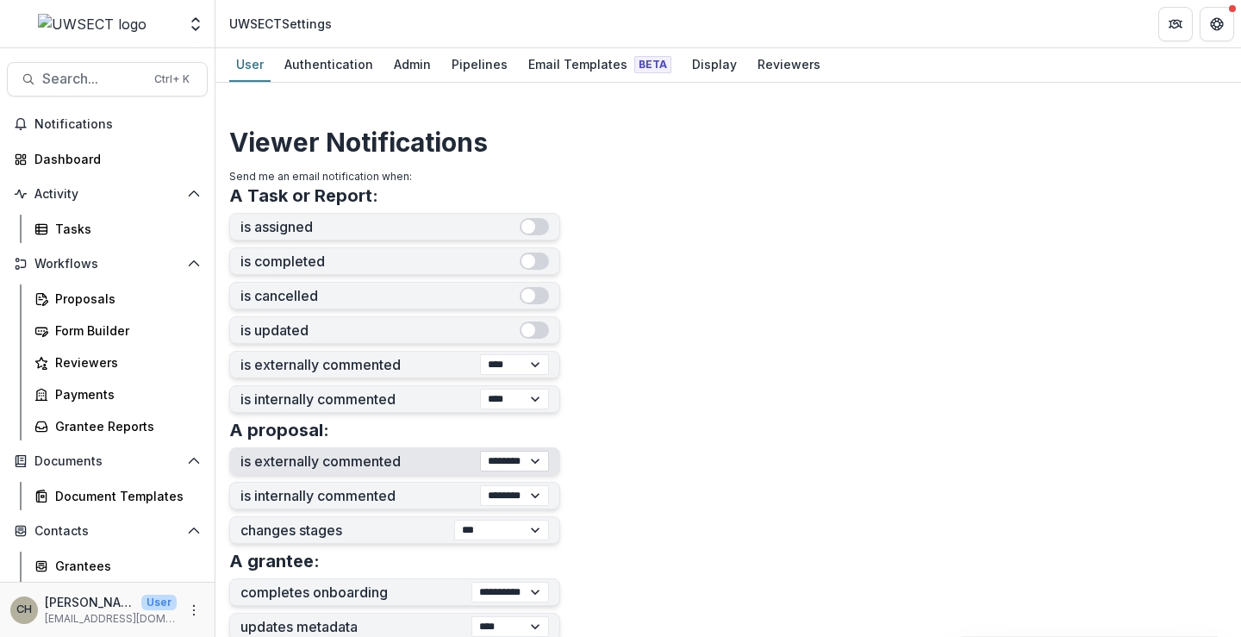
click at [500, 461] on select "*** ******** ****" at bounding box center [514, 461] width 69 height 21
select select "***"
click at [480, 451] on select "*** ******** ****" at bounding box center [514, 461] width 69 height 21
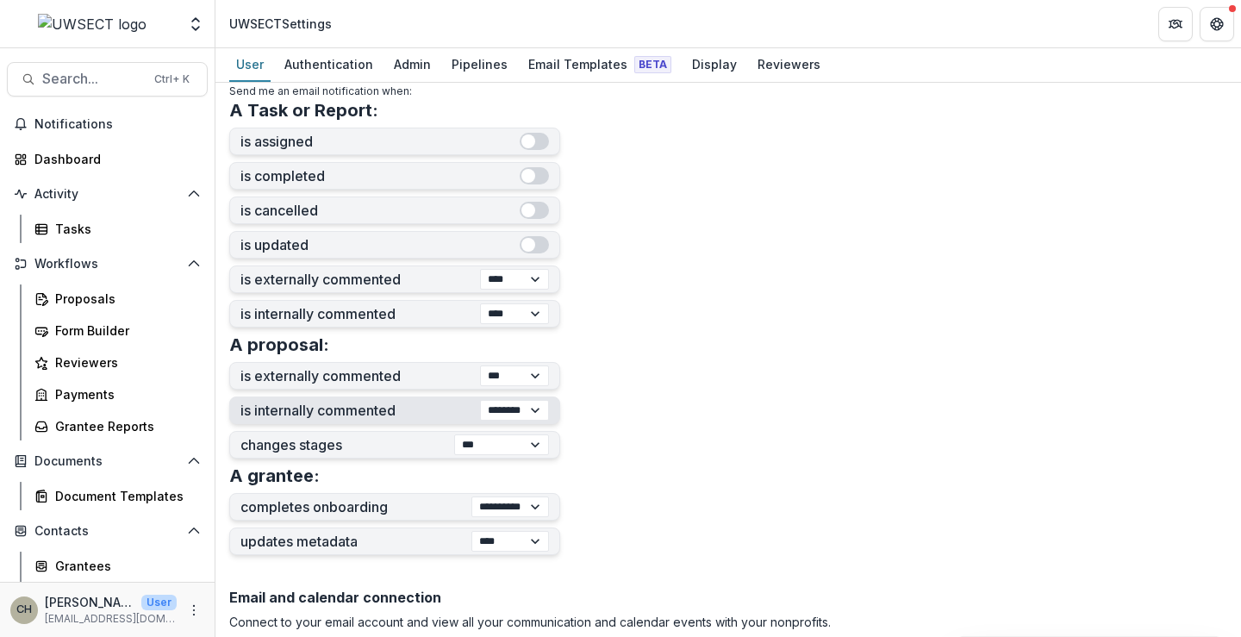
scroll to position [431, 0]
click at [465, 448] on select "**********" at bounding box center [501, 444] width 95 height 21
click at [454, 434] on select "**********" at bounding box center [501, 444] width 95 height 21
click at [501, 503] on select "**********" at bounding box center [511, 506] width 78 height 21
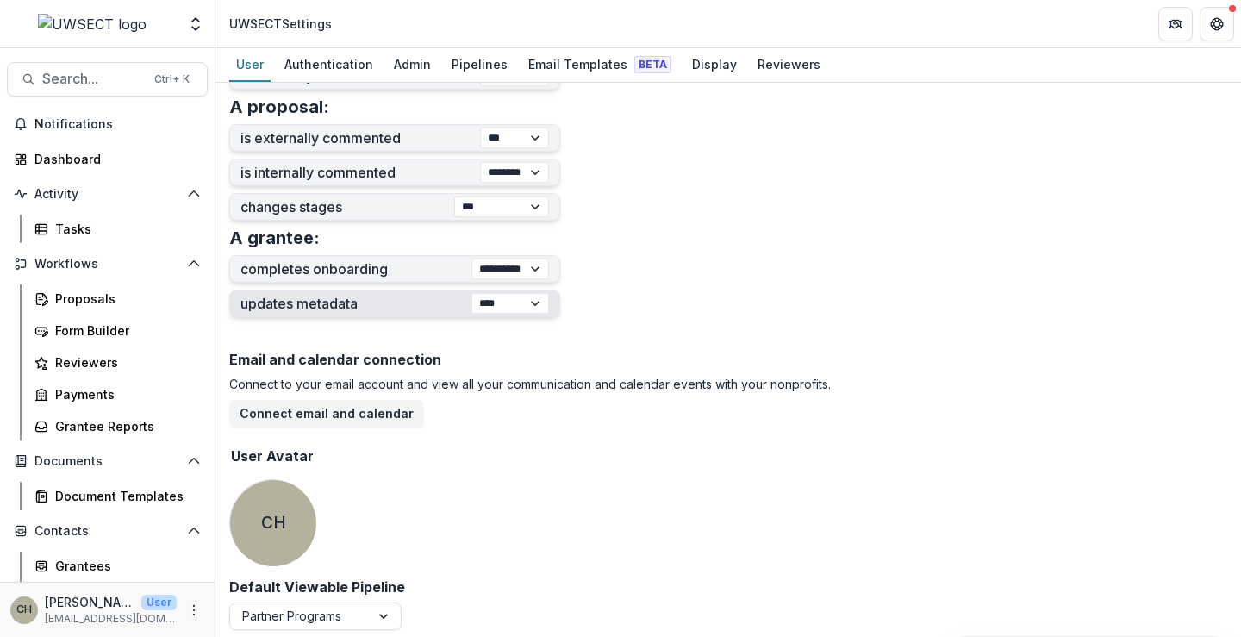
scroll to position [675, 0]
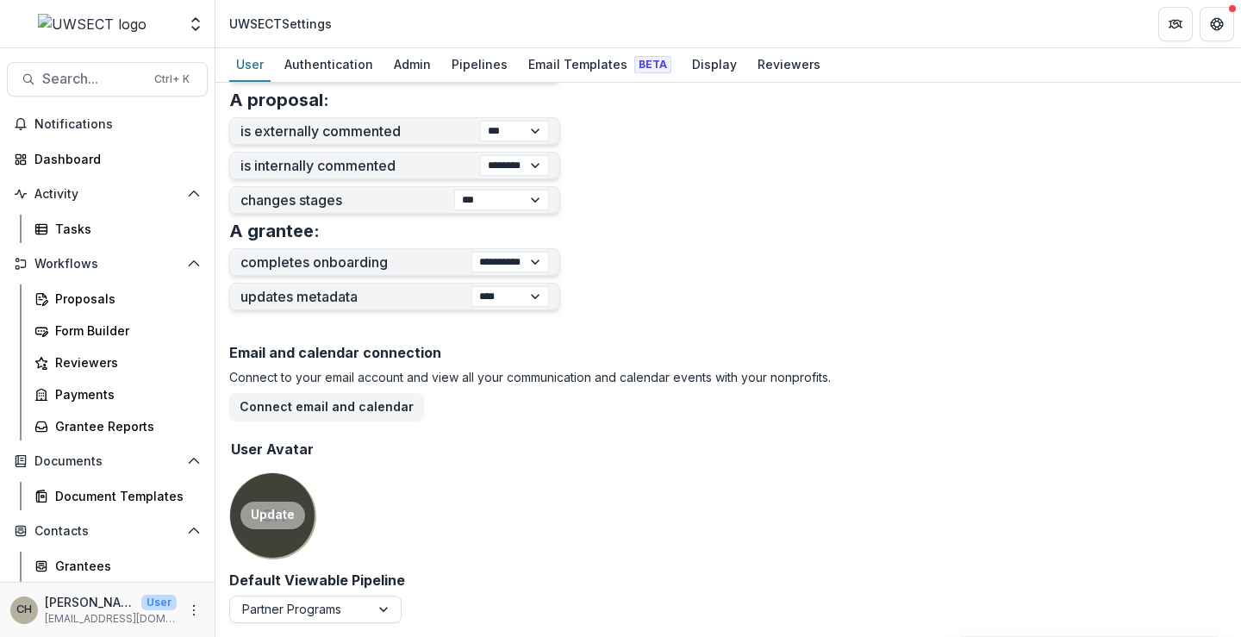
click at [272, 515] on button "Update" at bounding box center [273, 516] width 65 height 28
type input "**********"
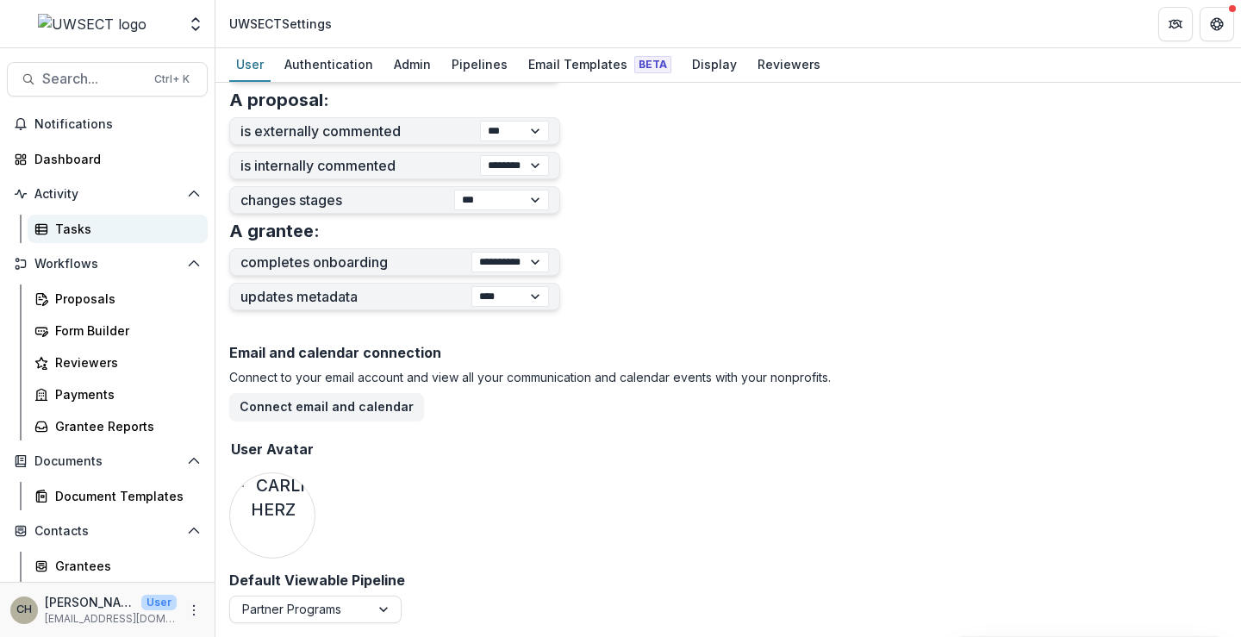
click at [51, 220] on link "Tasks" at bounding box center [118, 229] width 180 height 28
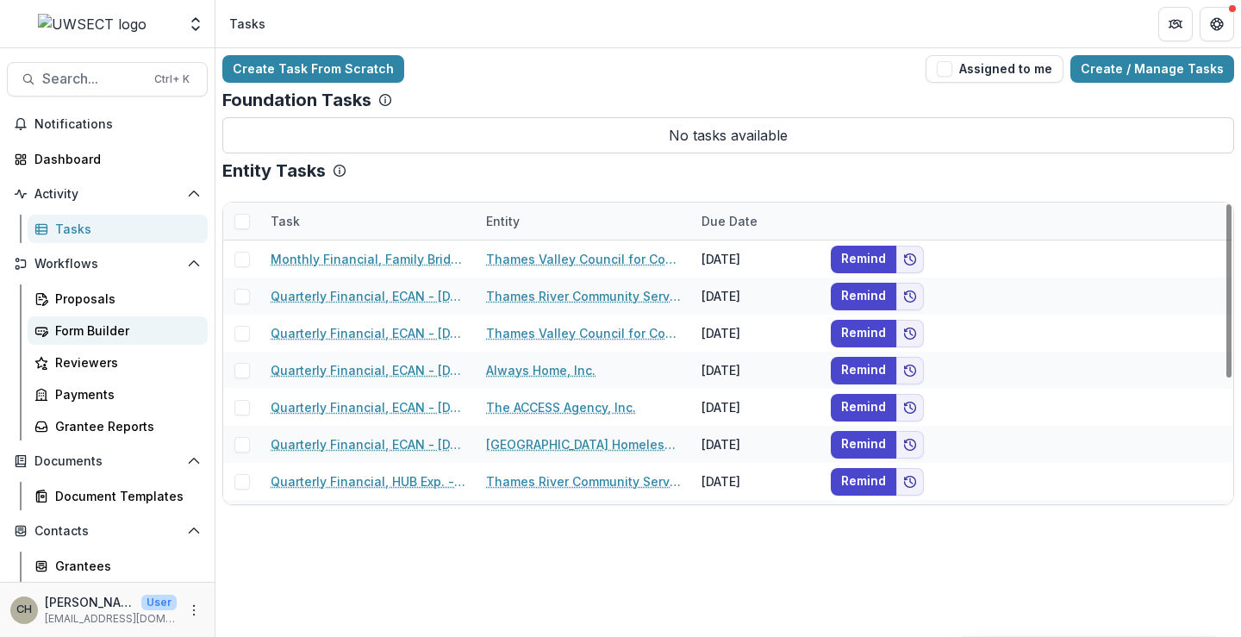
click at [108, 327] on div "Form Builder" at bounding box center [124, 331] width 139 height 18
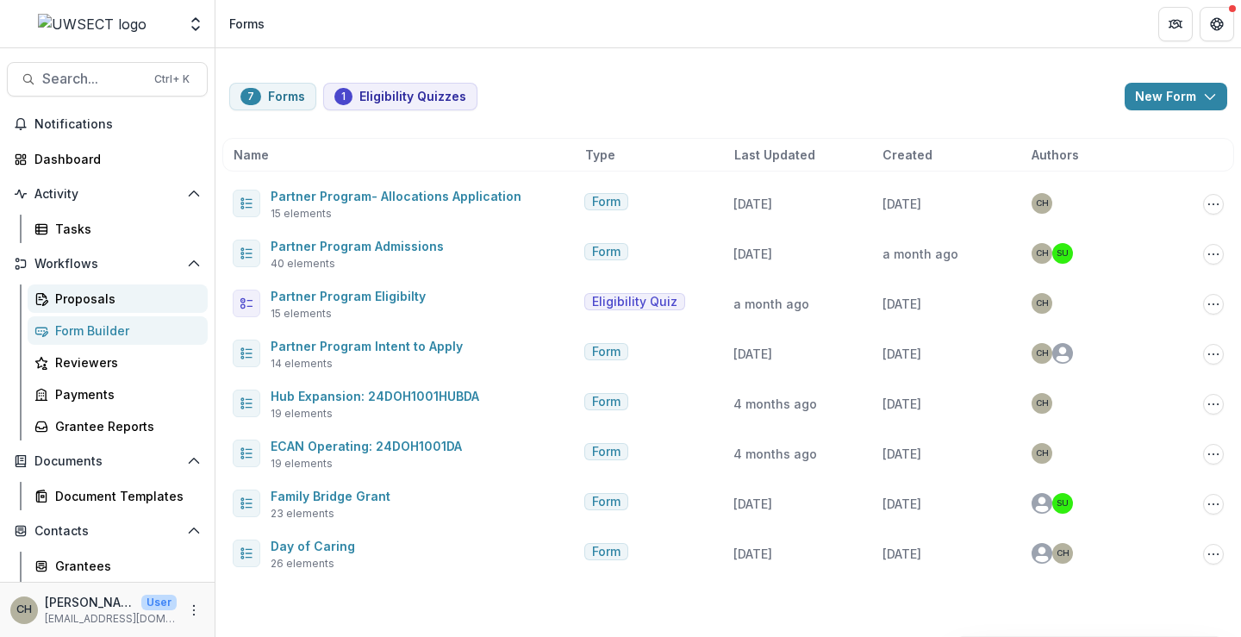
click at [101, 297] on div "Proposals" at bounding box center [124, 299] width 139 height 18
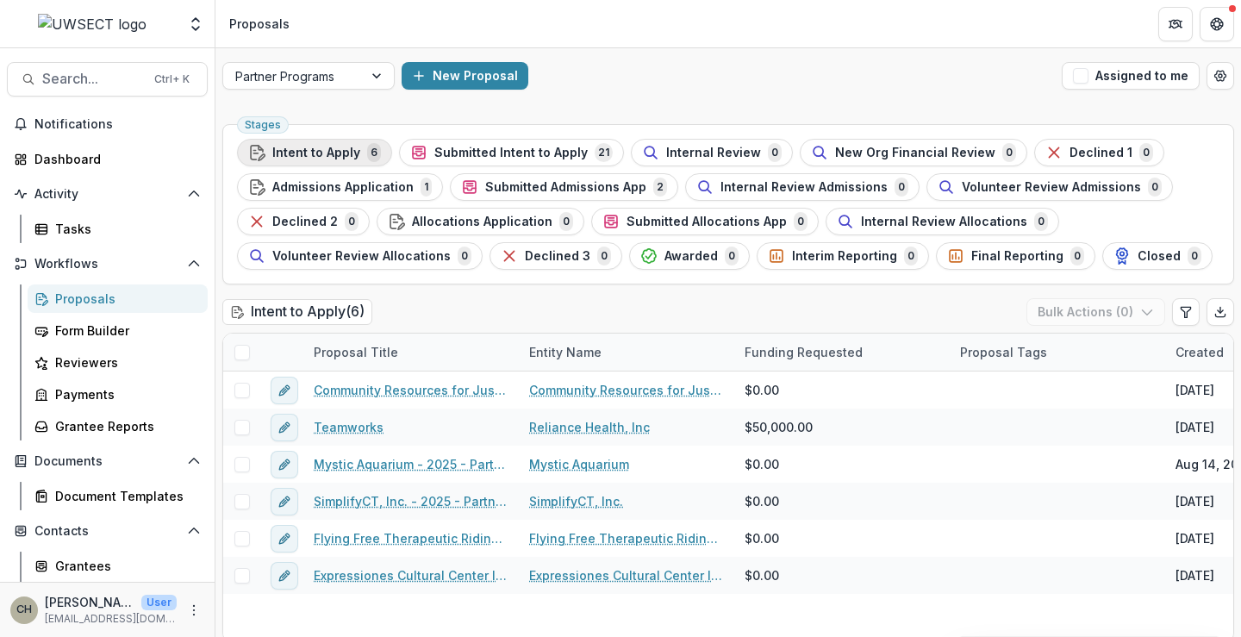
click at [323, 153] on span "Intent to Apply" at bounding box center [316, 153] width 88 height 15
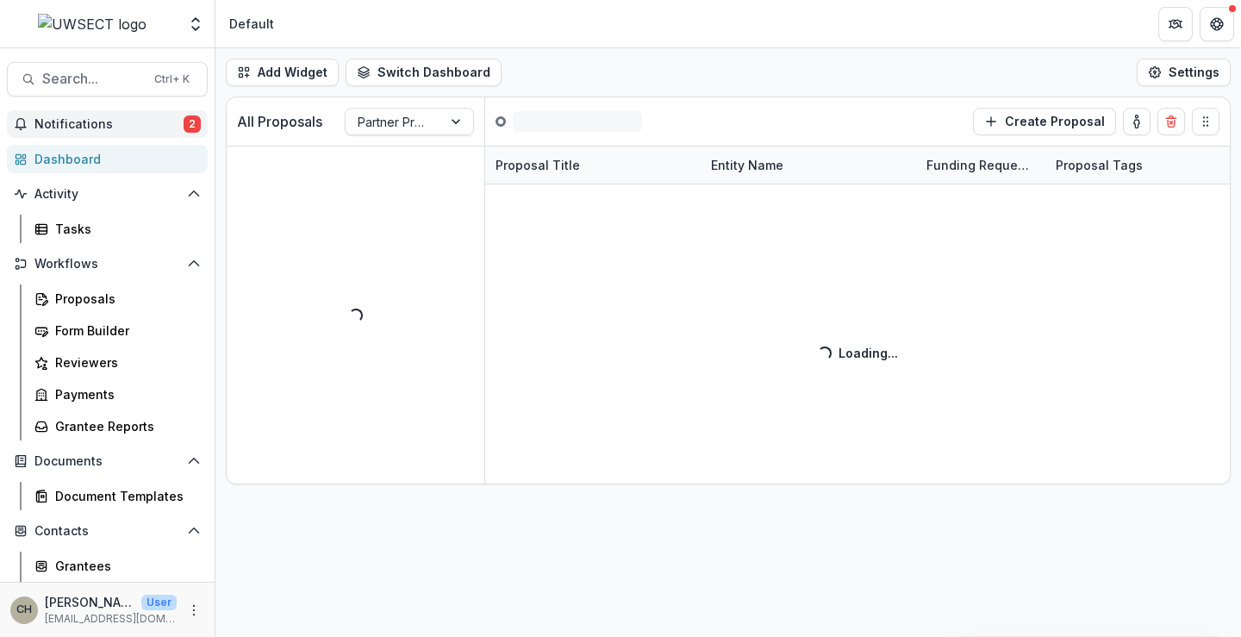
click at [134, 128] on span "Notifications" at bounding box center [108, 124] width 149 height 15
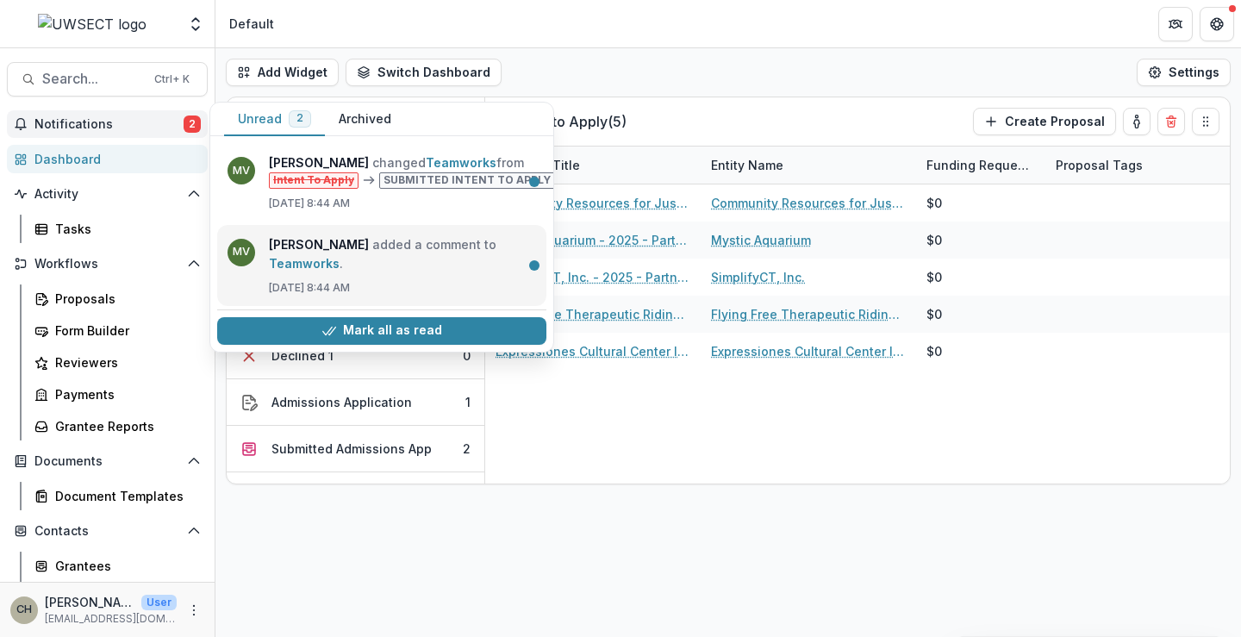
click at [340, 271] on link "Teamworks" at bounding box center [304, 263] width 71 height 15
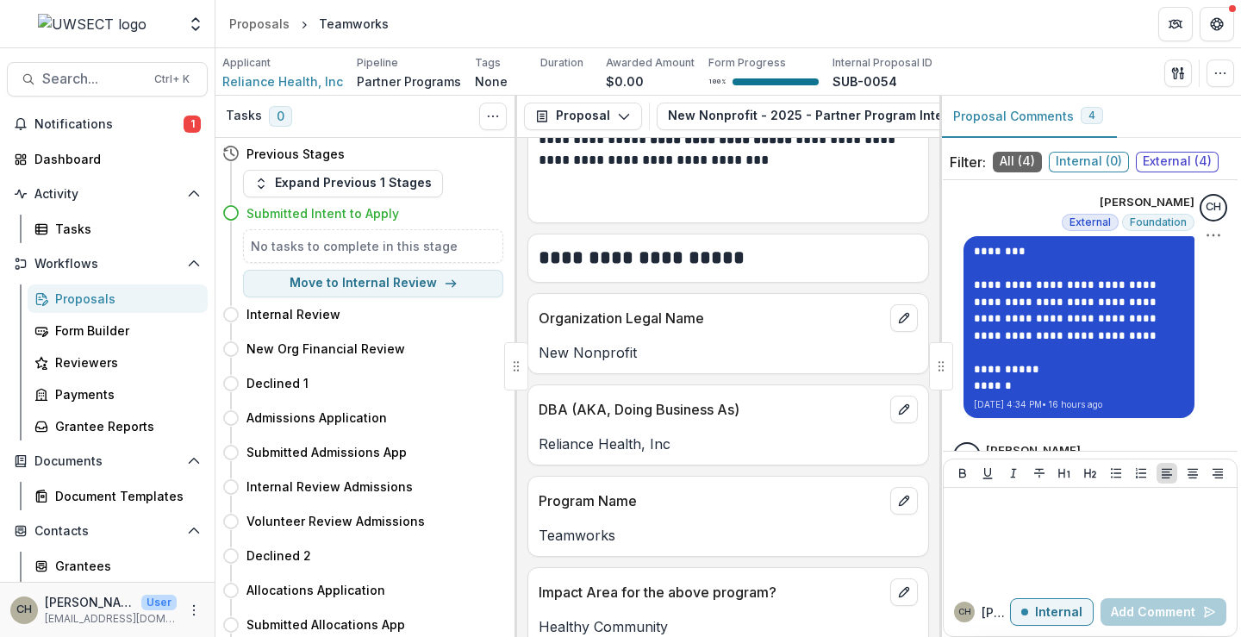
scroll to position [486, 0]
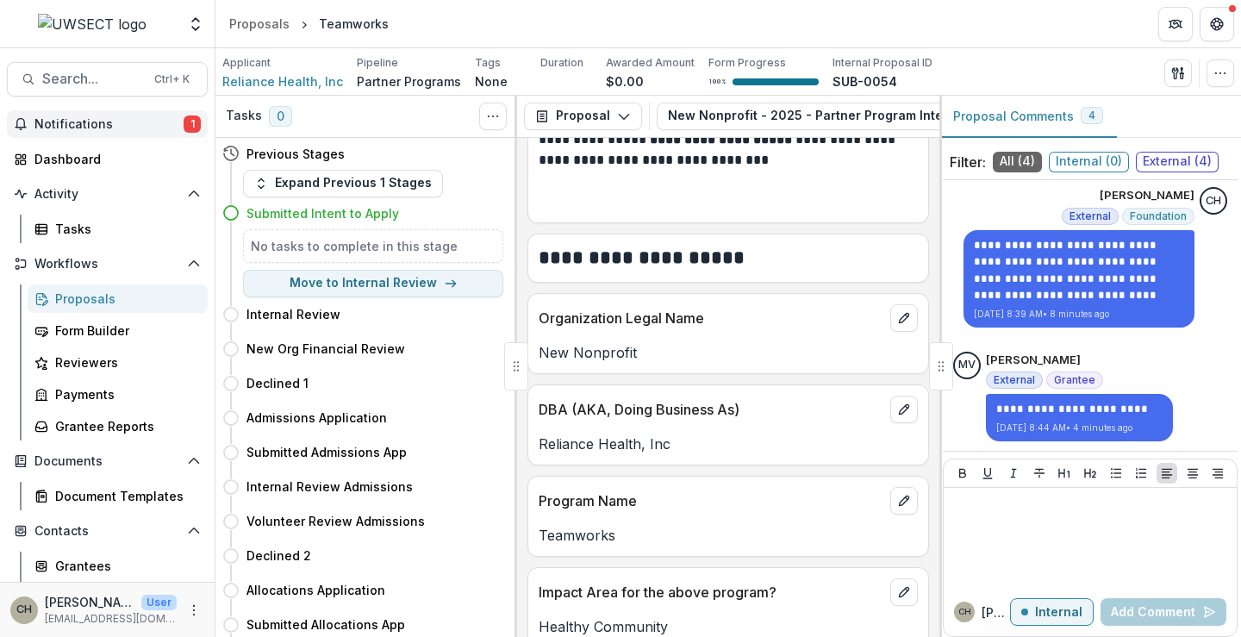
click at [107, 127] on span "Notifications" at bounding box center [108, 124] width 149 height 15
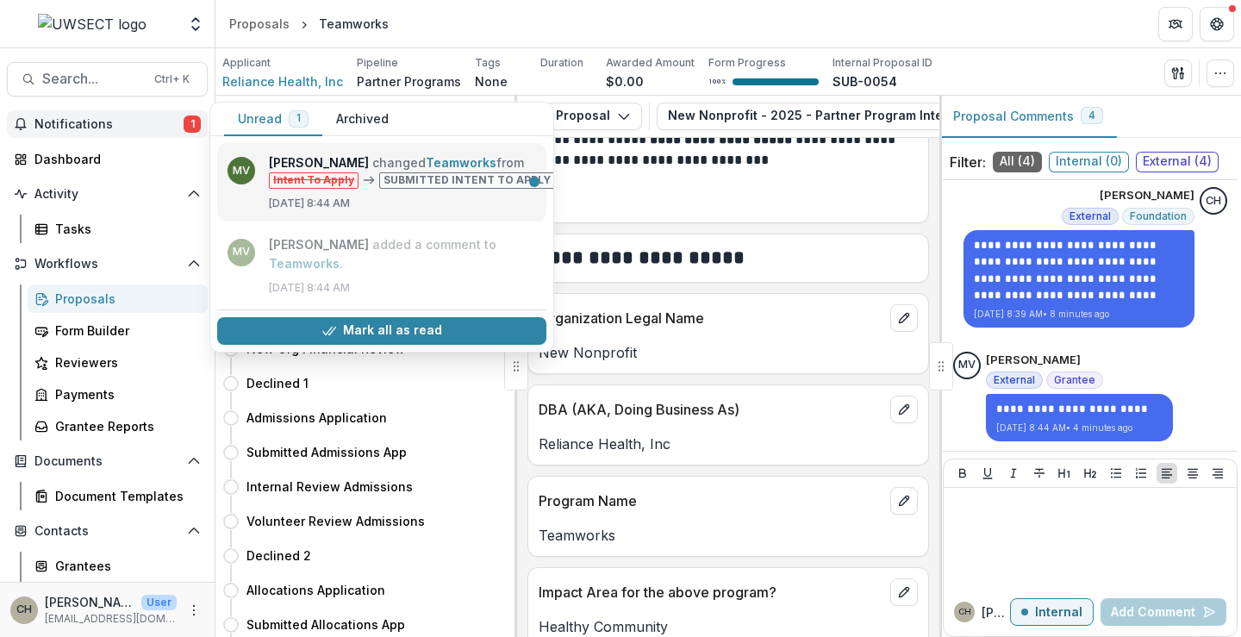
click at [426, 170] on link "Teamworks" at bounding box center [461, 162] width 71 height 15
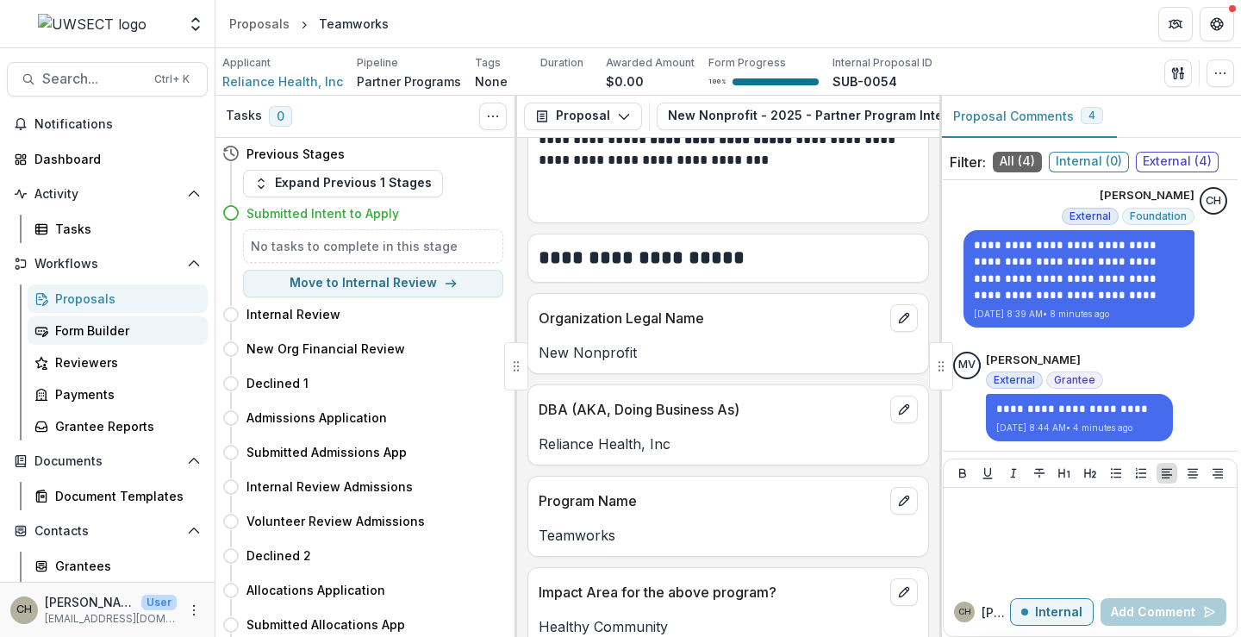
click at [106, 330] on div "Form Builder" at bounding box center [124, 331] width 139 height 18
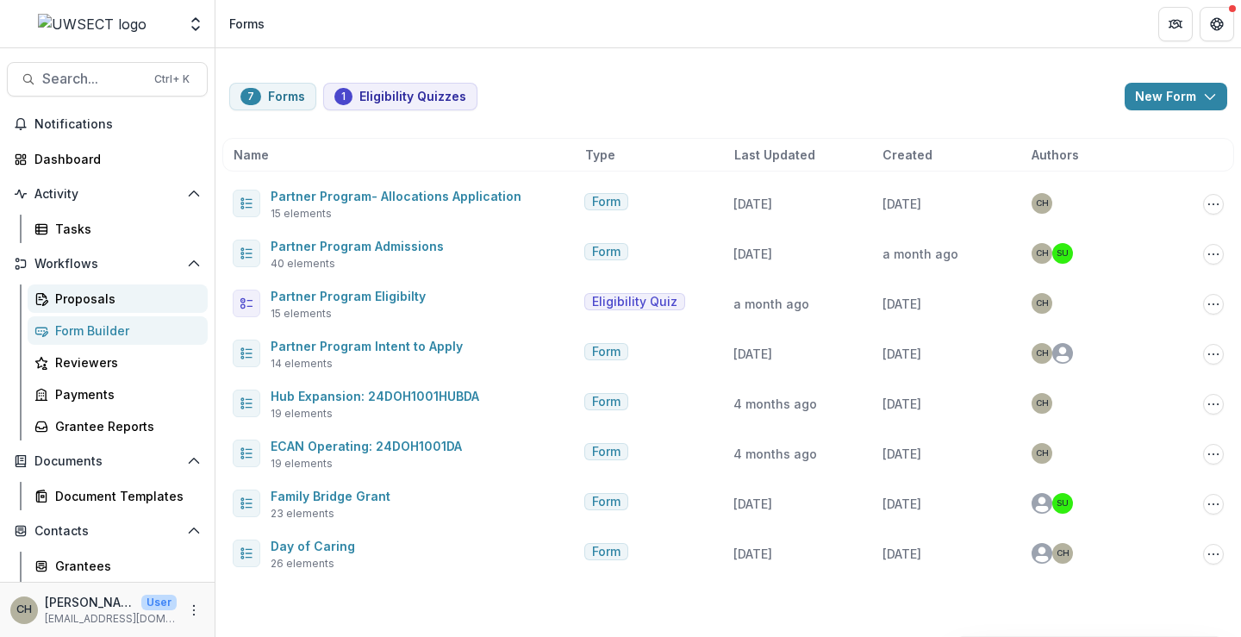
click at [129, 301] on div "Proposals" at bounding box center [124, 299] width 139 height 18
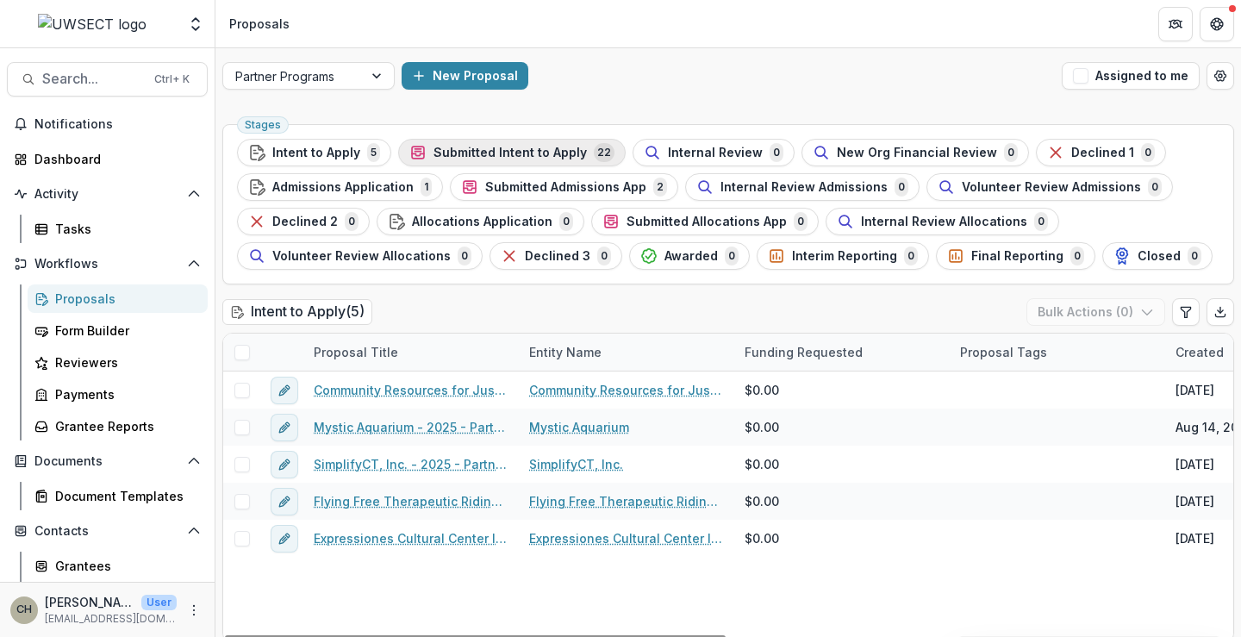
click at [468, 154] on span "Submitted Intent to Apply" at bounding box center [510, 153] width 153 height 15
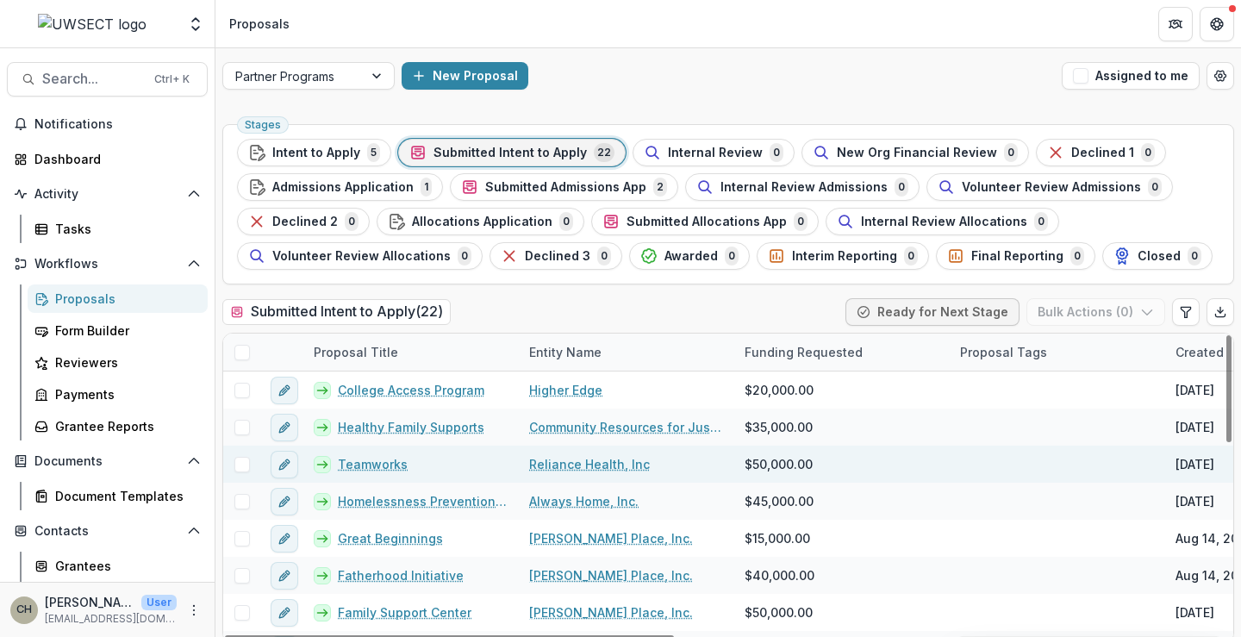
click at [381, 470] on link "Teamworks" at bounding box center [373, 464] width 70 height 18
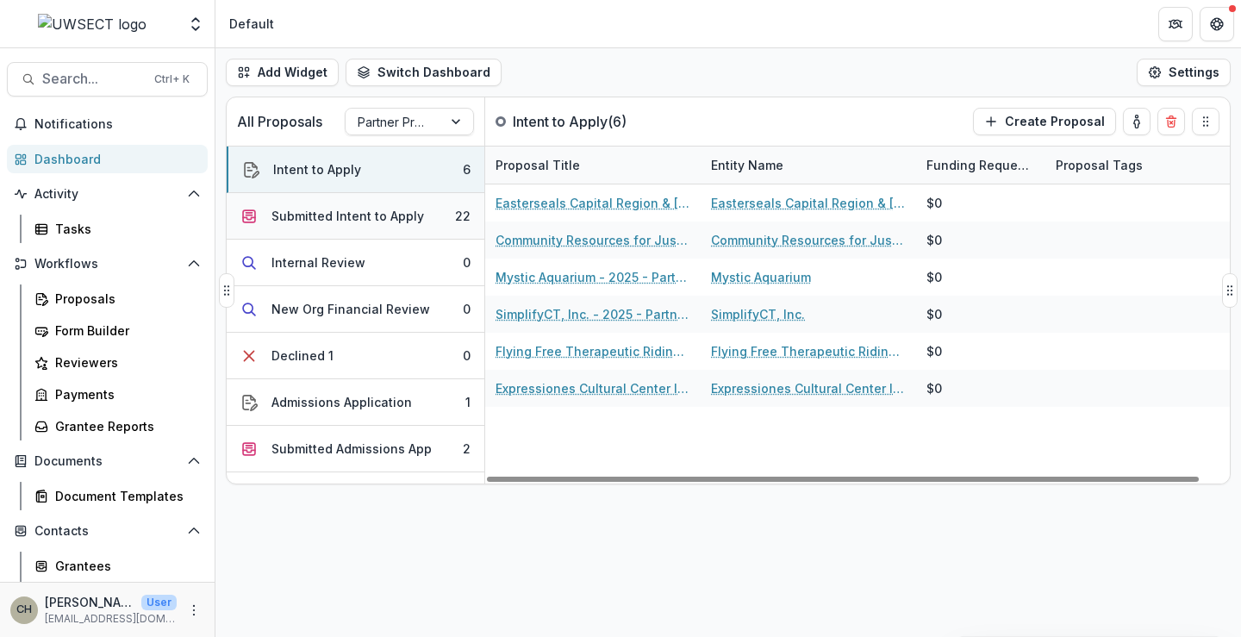
click at [347, 216] on div "Submitted Intent to Apply" at bounding box center [348, 216] width 153 height 18
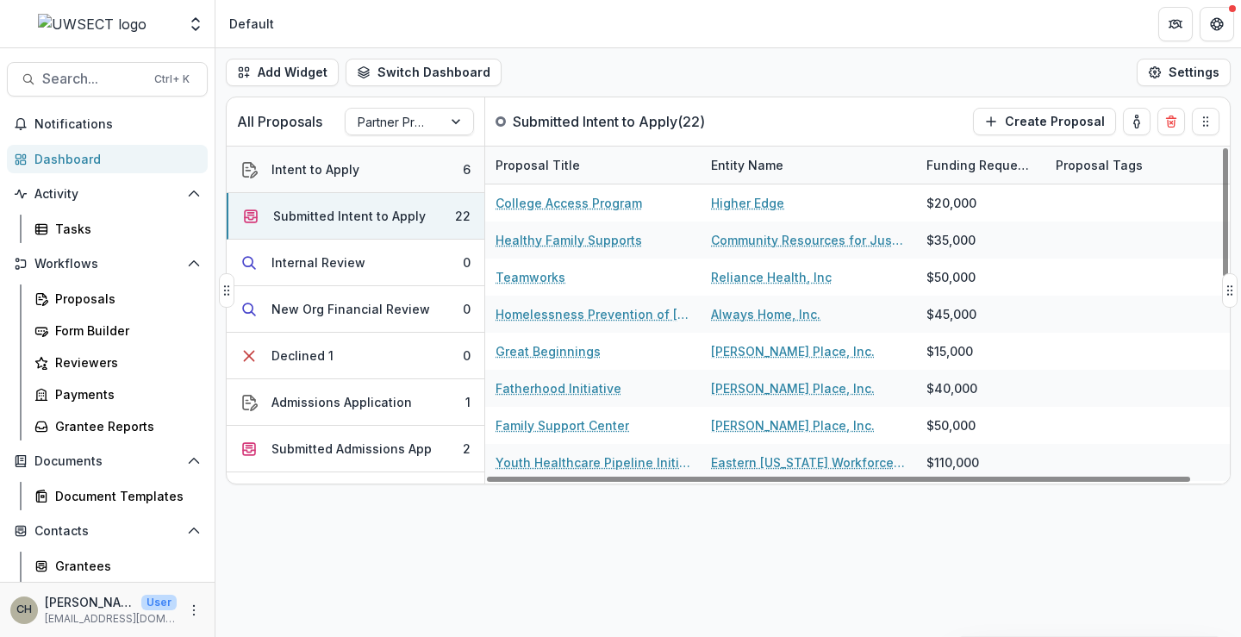
click at [333, 172] on div "Intent to Apply" at bounding box center [316, 169] width 88 height 18
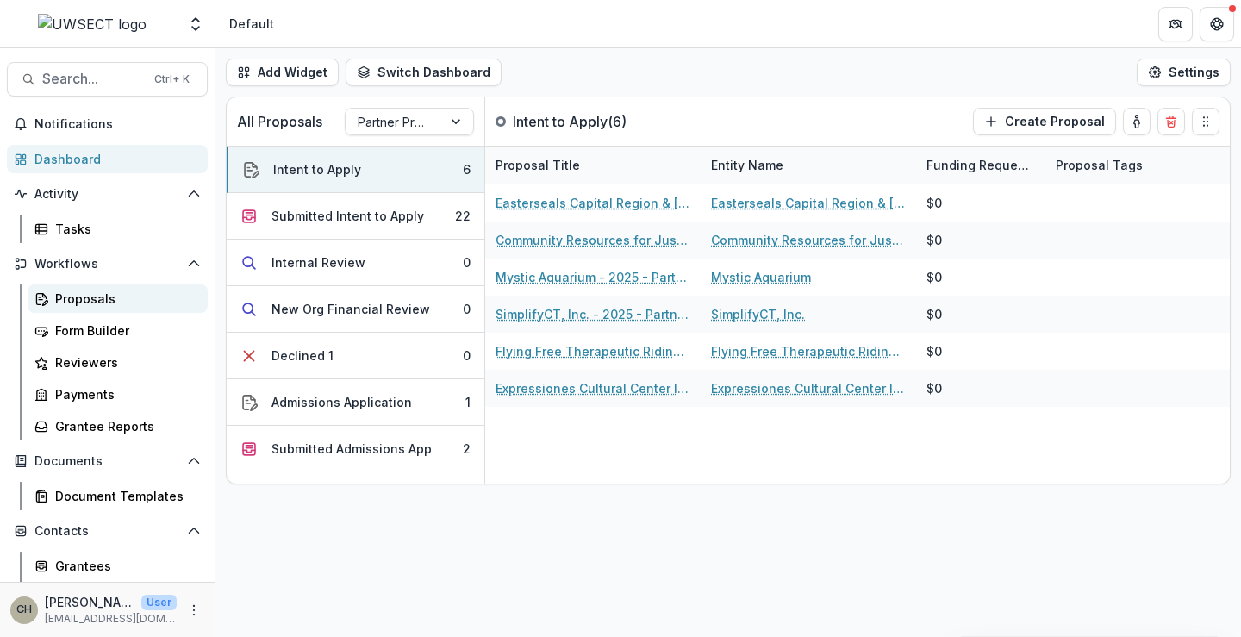
click at [88, 298] on div "Proposals" at bounding box center [124, 299] width 139 height 18
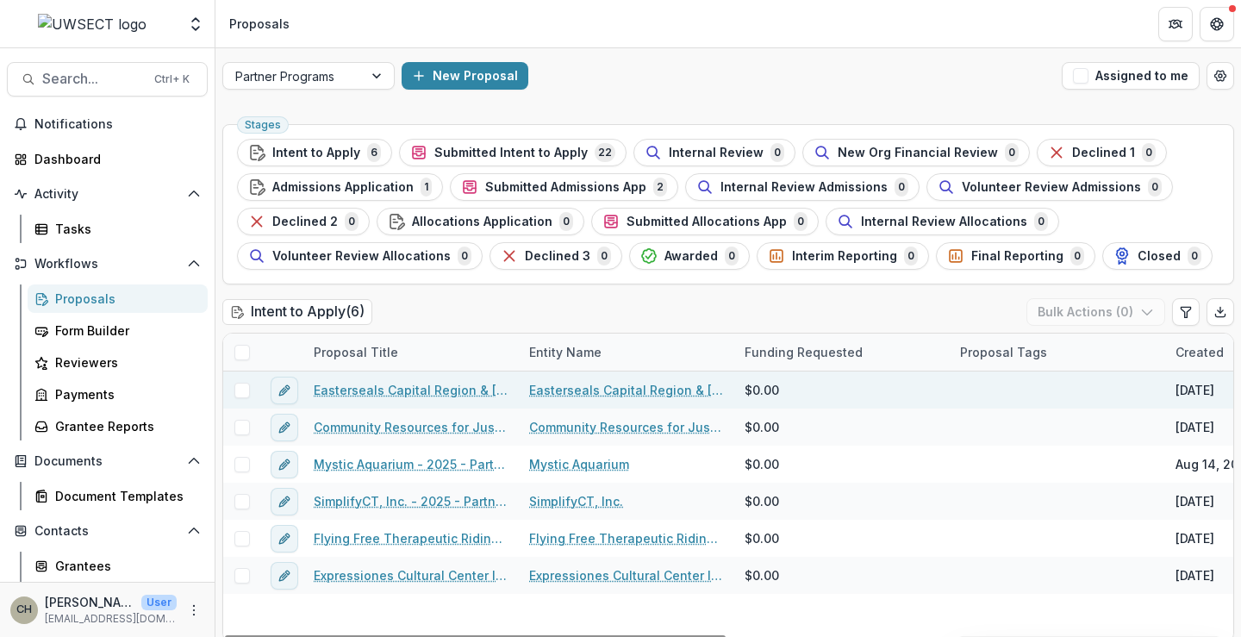
click at [369, 393] on link "Easterseals Capital Region & Eastern CT, Inc. - 2025 - Partner Program Intent t…" at bounding box center [411, 390] width 195 height 18
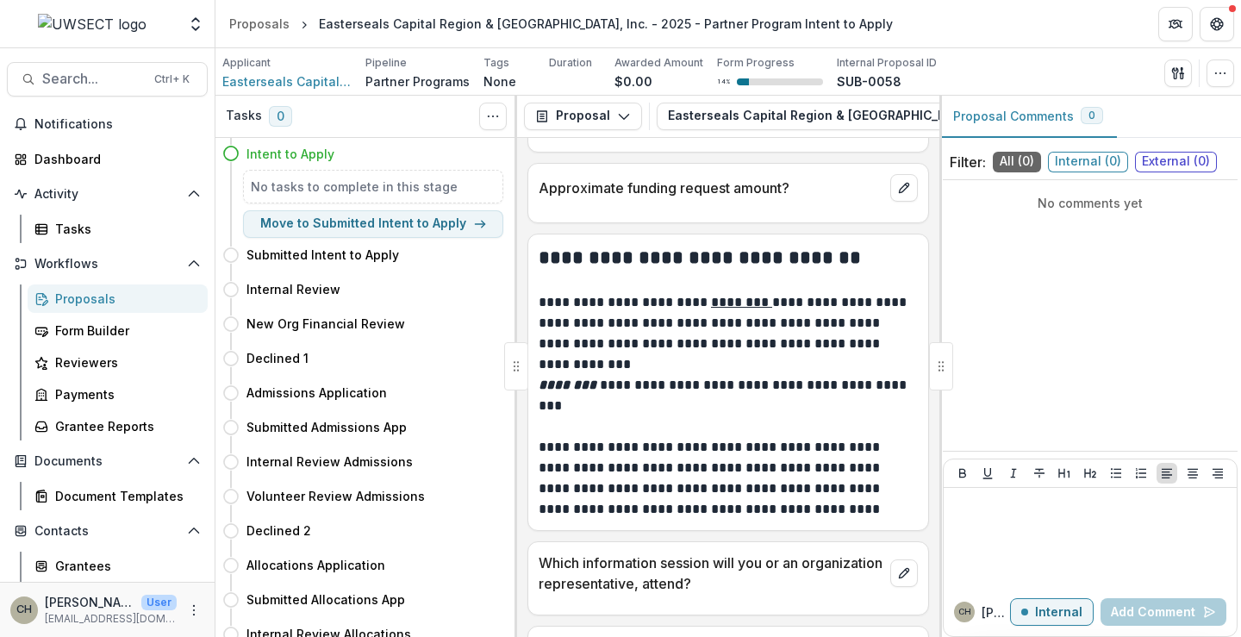
scroll to position [590, 0]
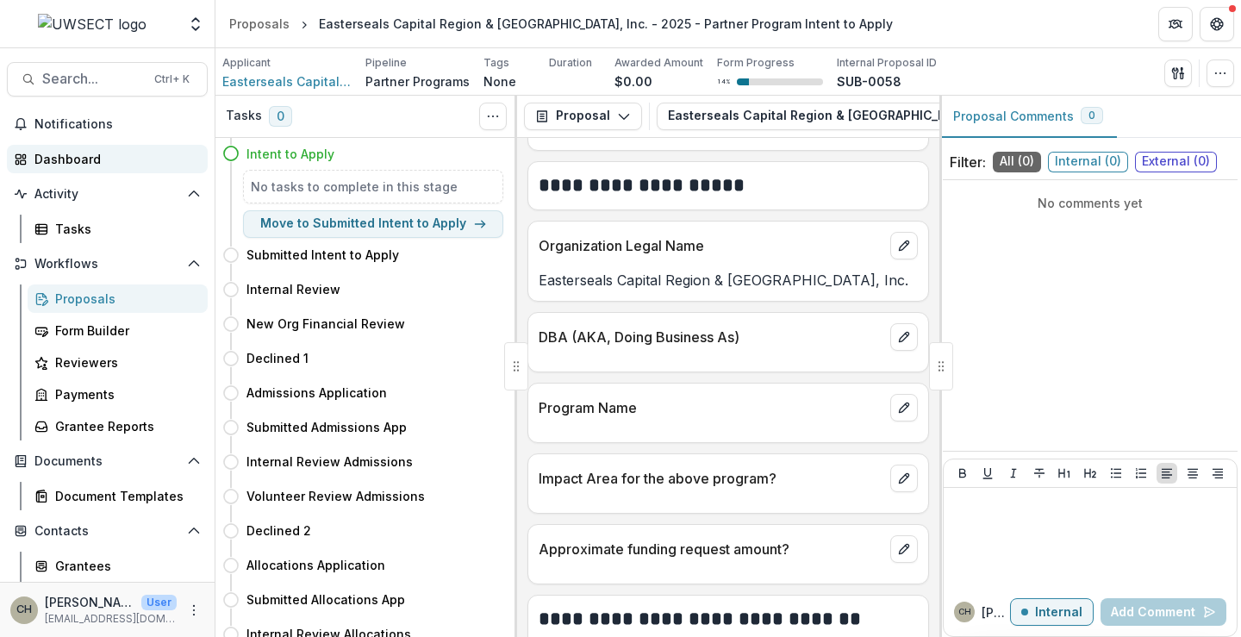
click at [62, 158] on div "Dashboard" at bounding box center [113, 159] width 159 height 18
